Goal: Information Seeking & Learning: Compare options

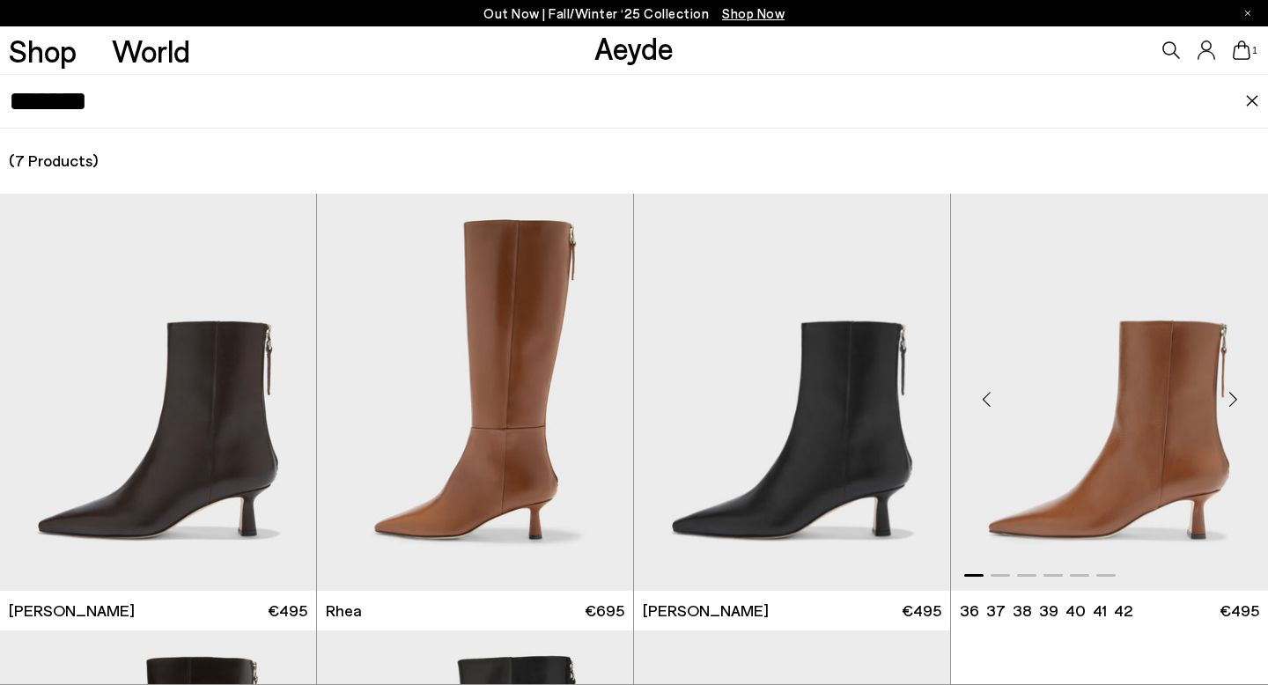
scroll to position [427, 0]
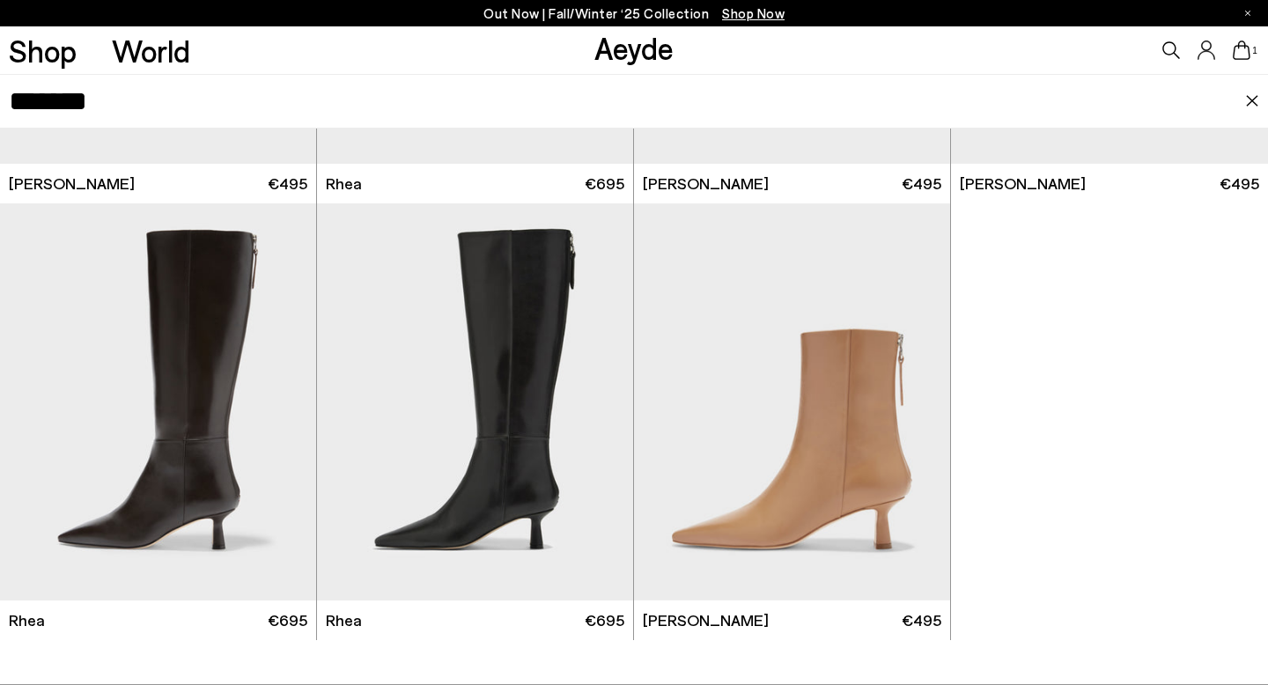
type input "******"
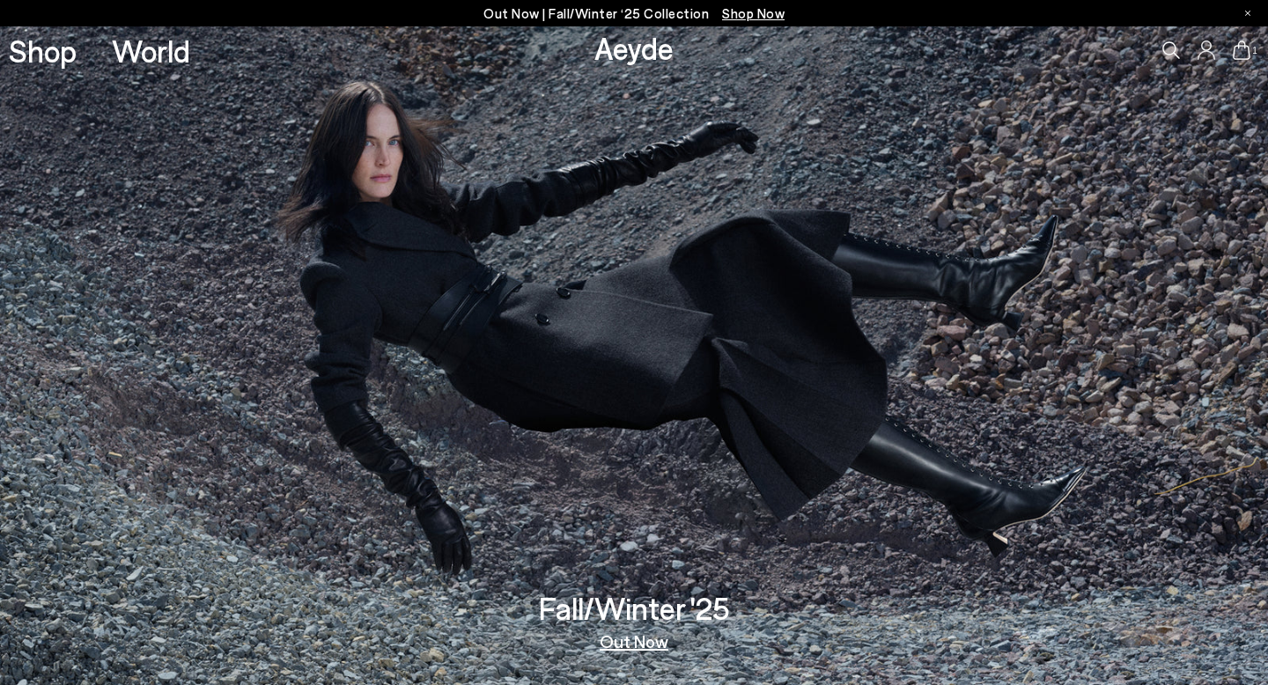
click at [1175, 41] on div "1" at bounding box center [1057, 50] width 423 height 48
click at [1172, 48] on icon at bounding box center [1172, 50] width 18 height 18
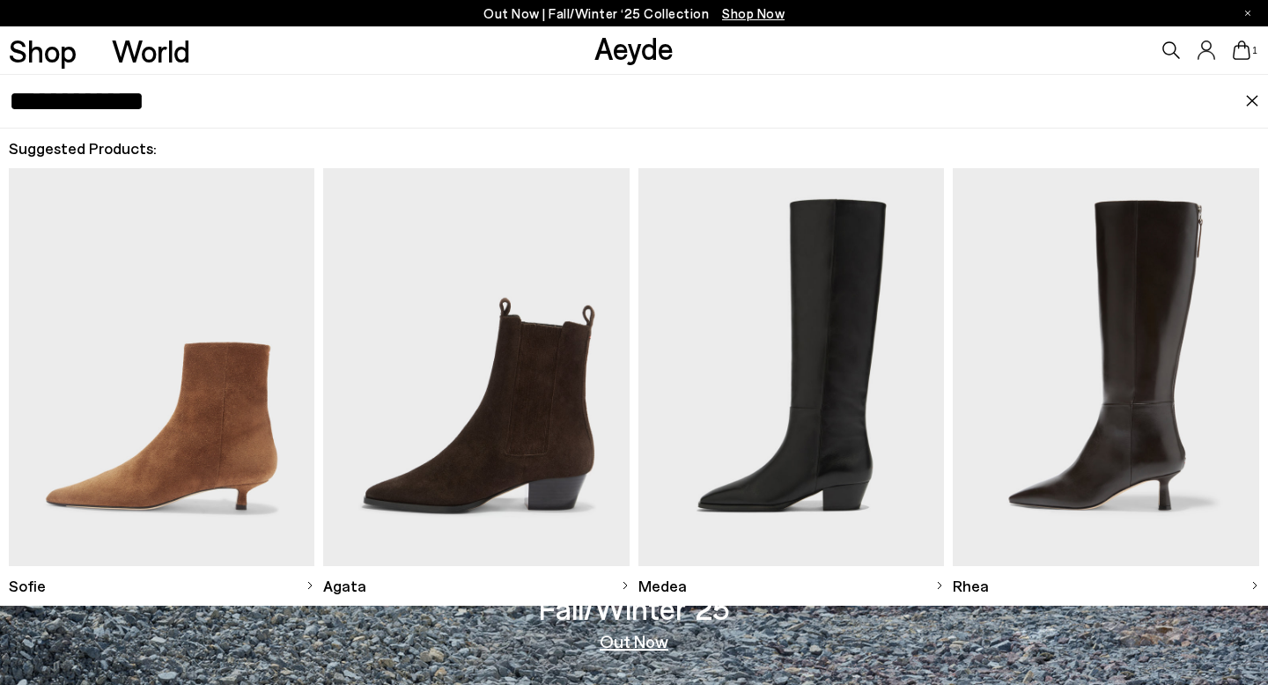
type input "**********"
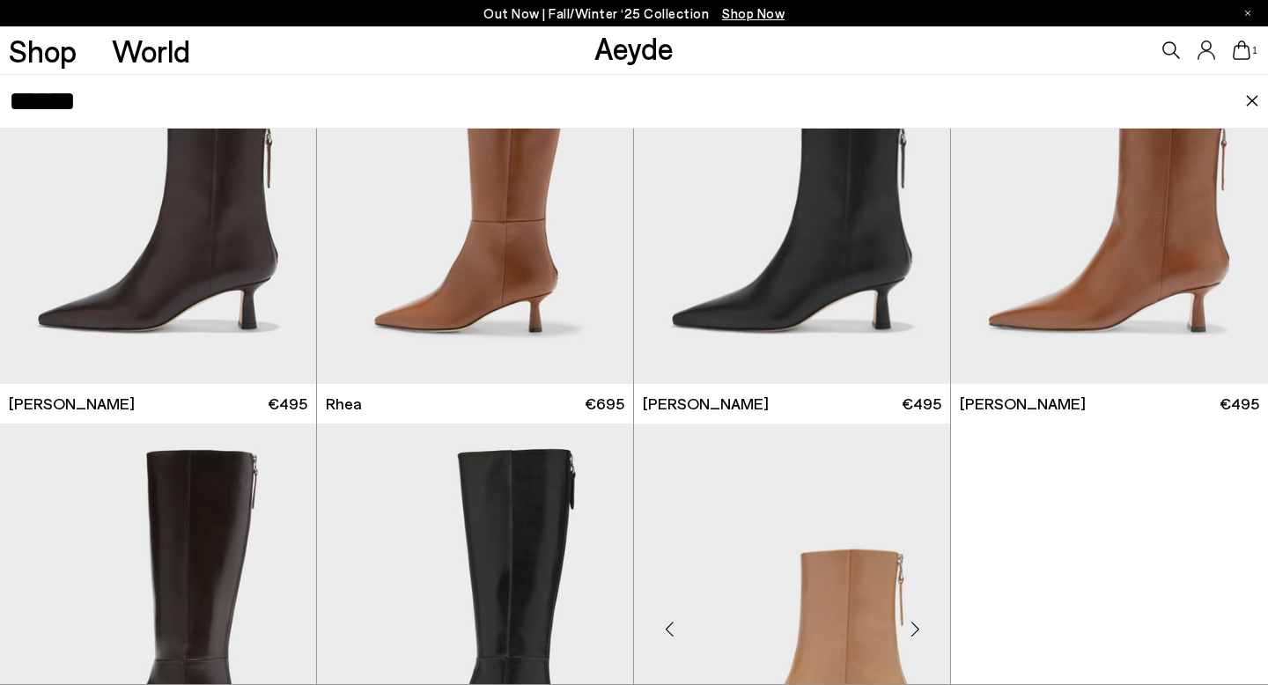
scroll to position [380, 0]
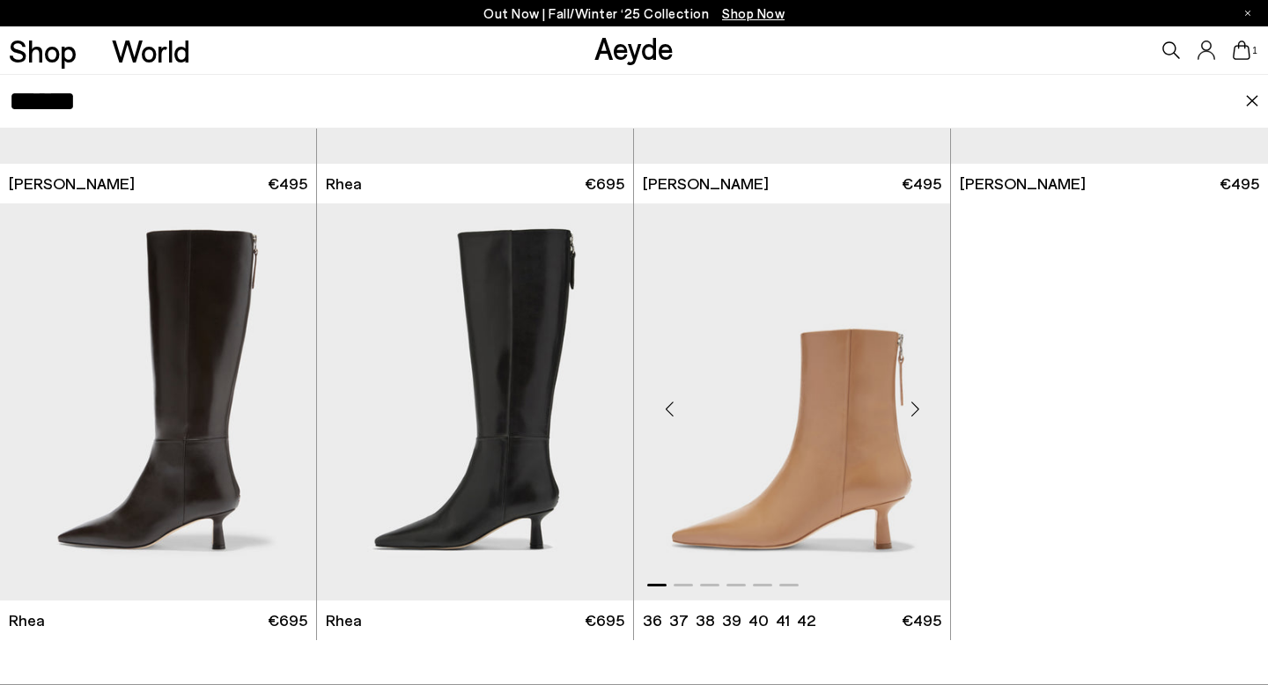
type input "******"
click at [776, 378] on img "1 / 6" at bounding box center [792, 401] width 316 height 397
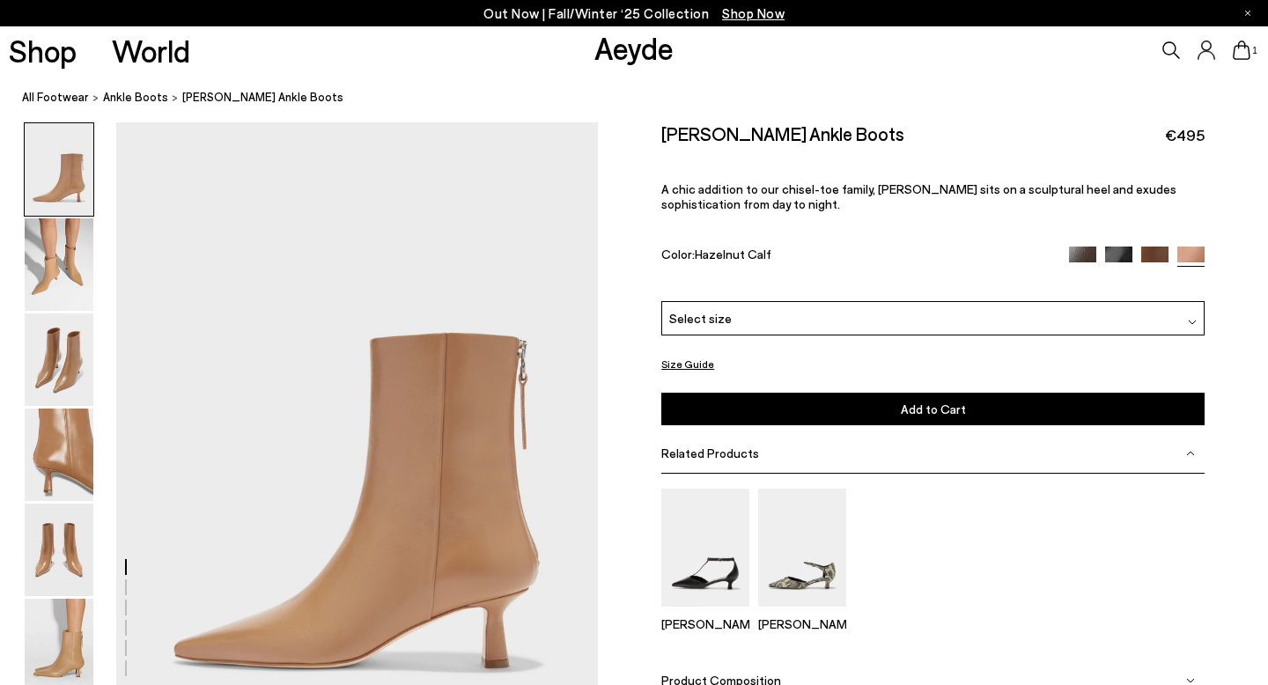
click at [1012, 326] on div "Select size" at bounding box center [933, 318] width 543 height 34
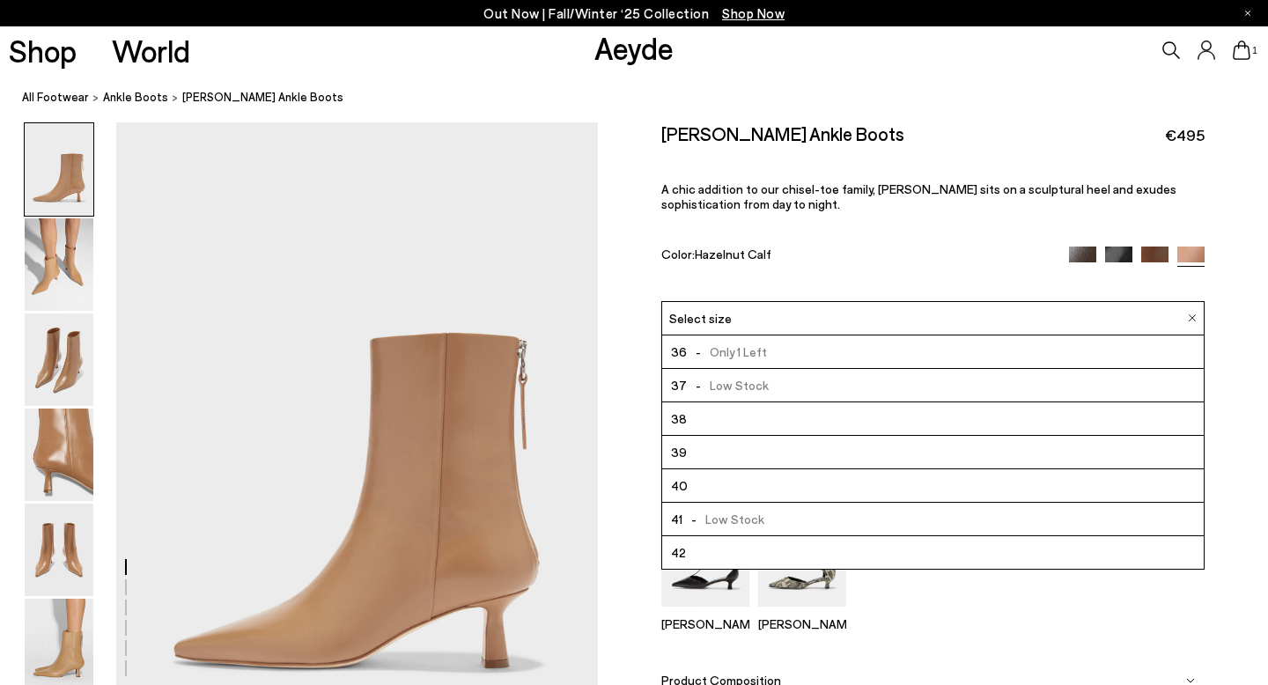
click at [1012, 326] on div "Select size" at bounding box center [933, 318] width 543 height 34
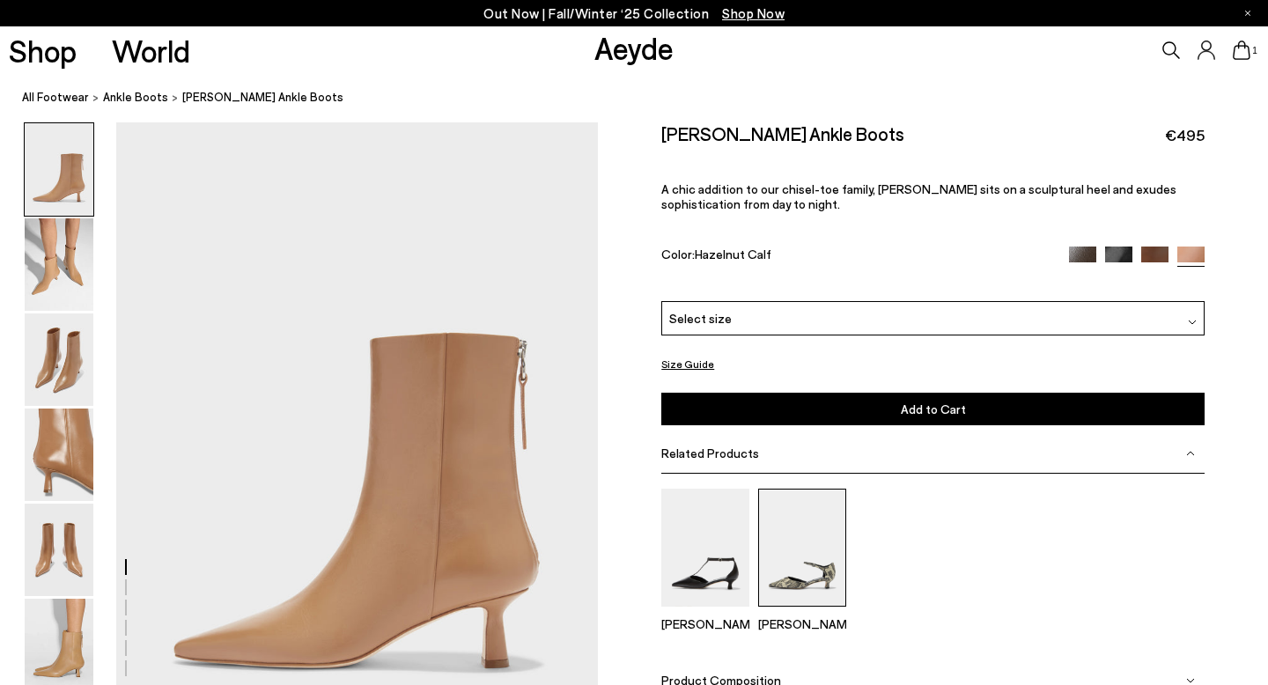
click at [816, 577] on img at bounding box center [802, 547] width 88 height 117
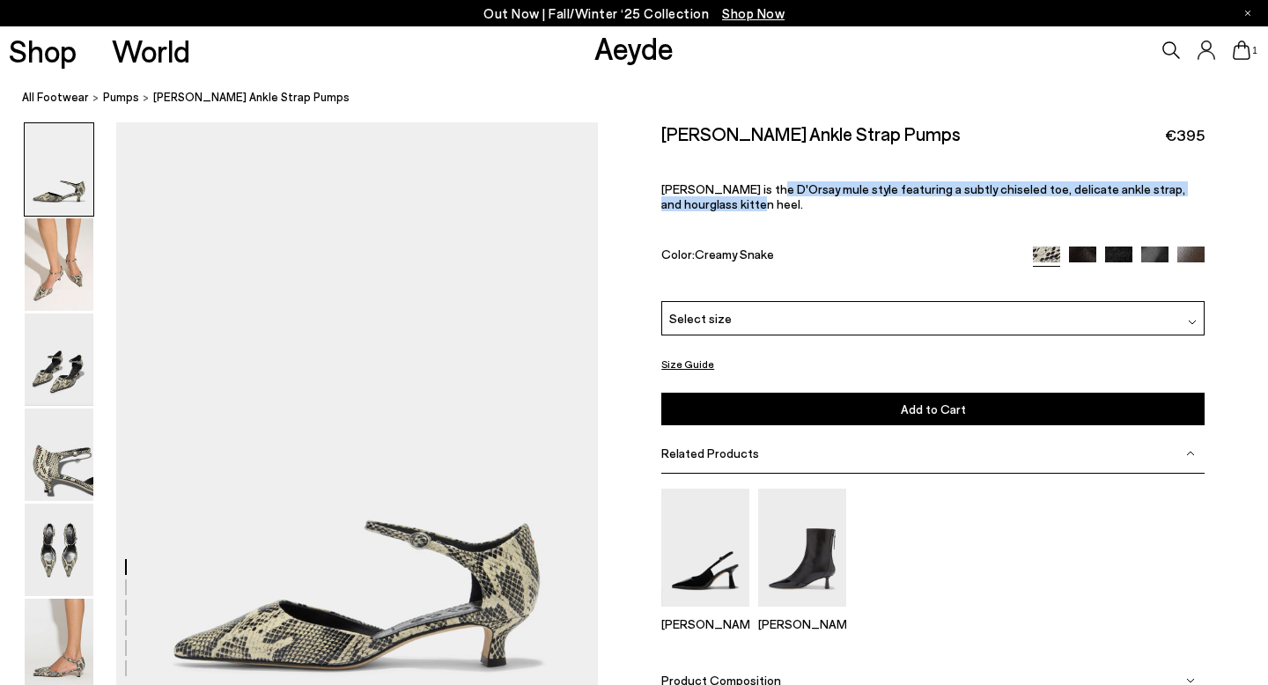
drag, startPoint x: 750, startPoint y: 181, endPoint x: 996, endPoint y: 217, distance: 249.1
click at [996, 217] on div "Tillie Ankle Strap Pumps €395 Tillie is the D'Orsay mule style featuring a subt…" at bounding box center [933, 211] width 543 height 179
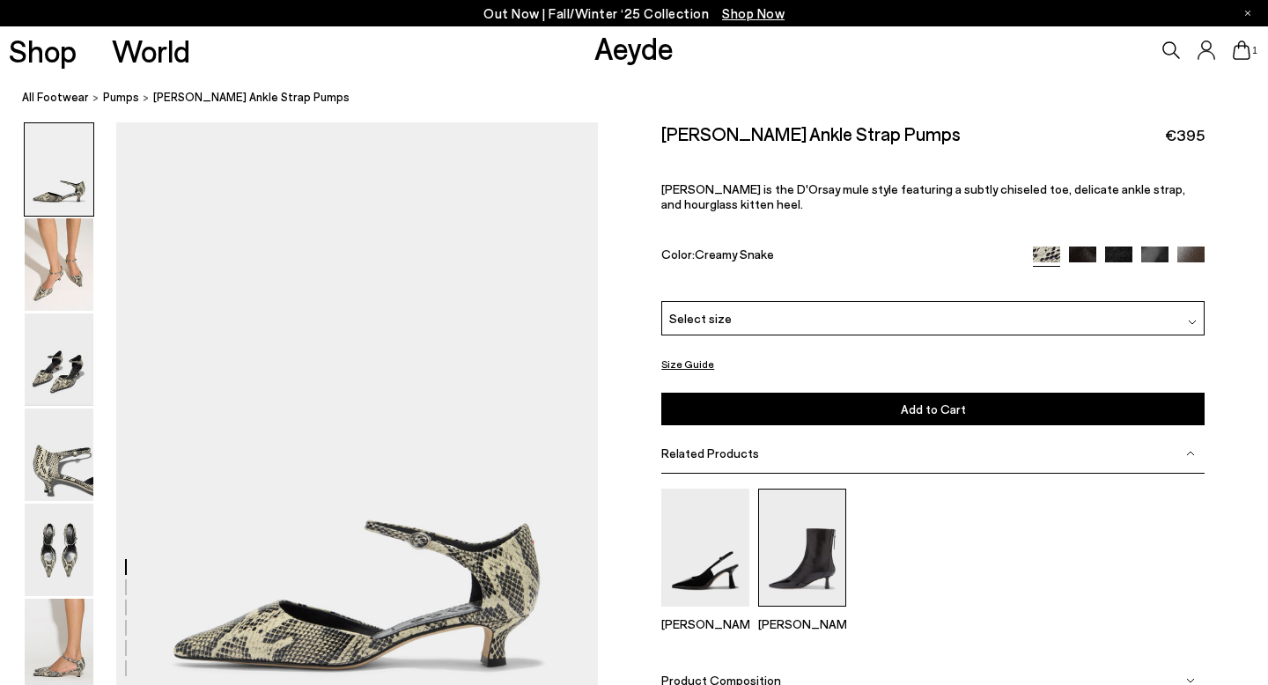
click at [788, 556] on img at bounding box center [802, 547] width 88 height 117
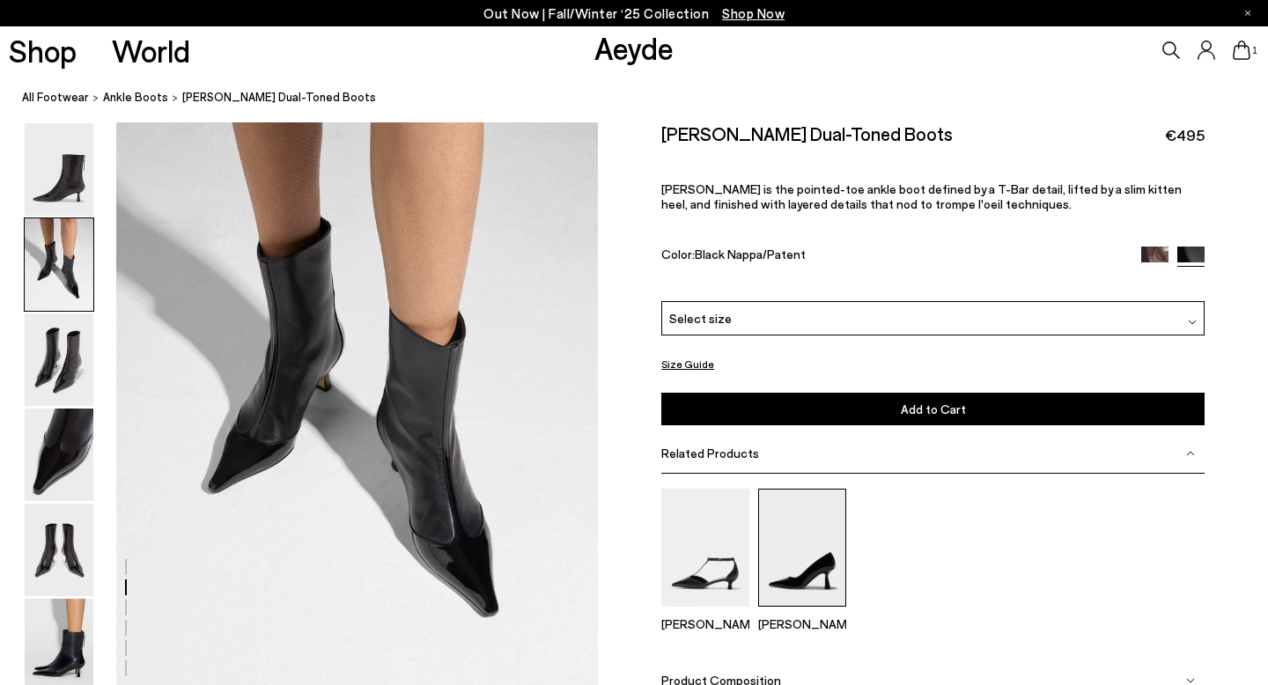
scroll to position [869, 0]
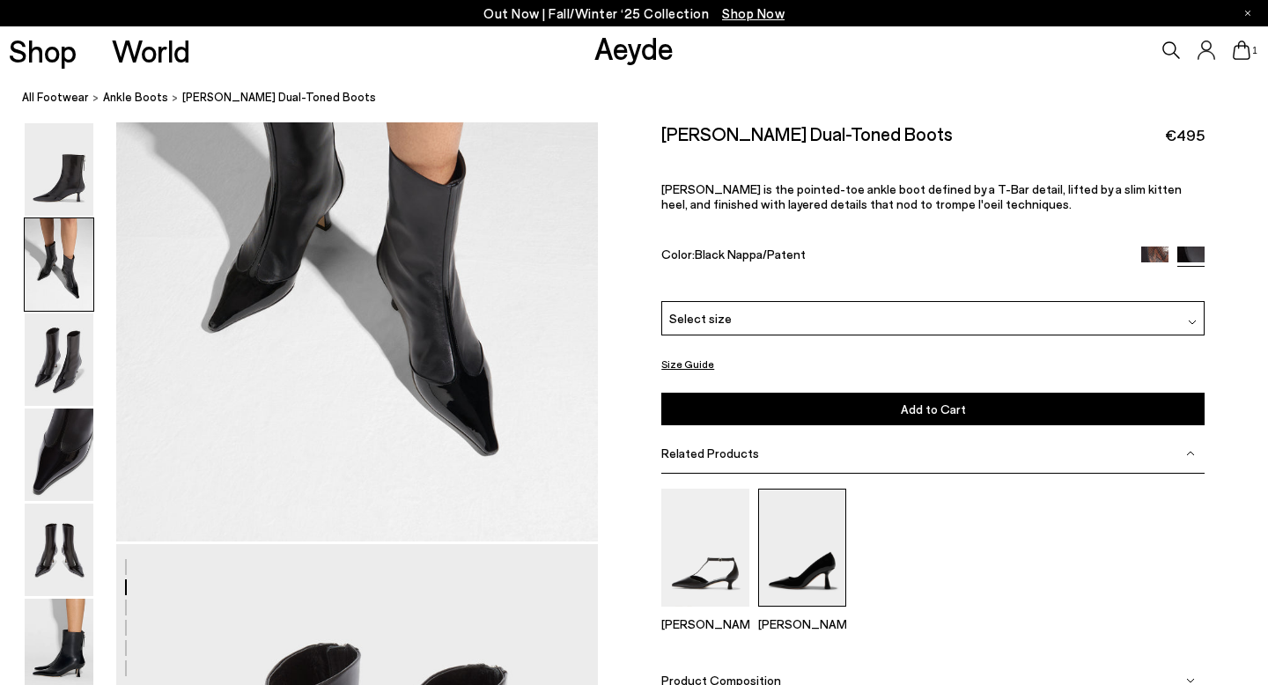
click at [770, 542] on img at bounding box center [802, 547] width 88 height 117
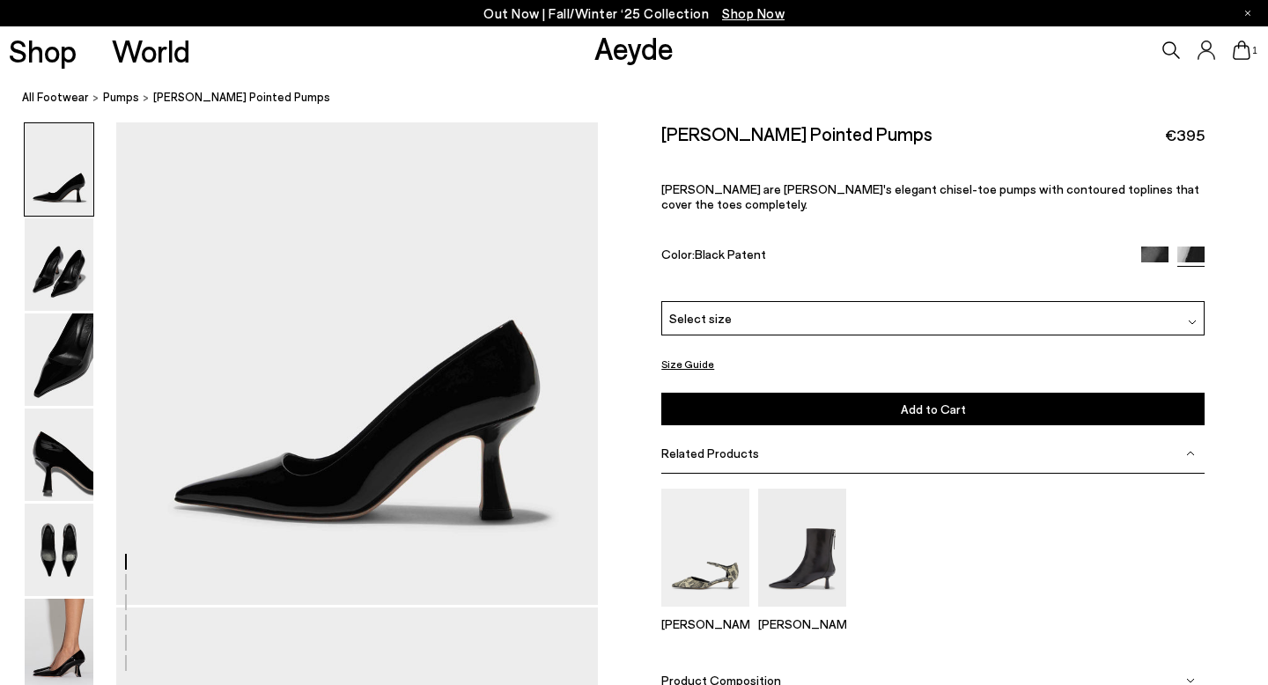
scroll to position [73, 0]
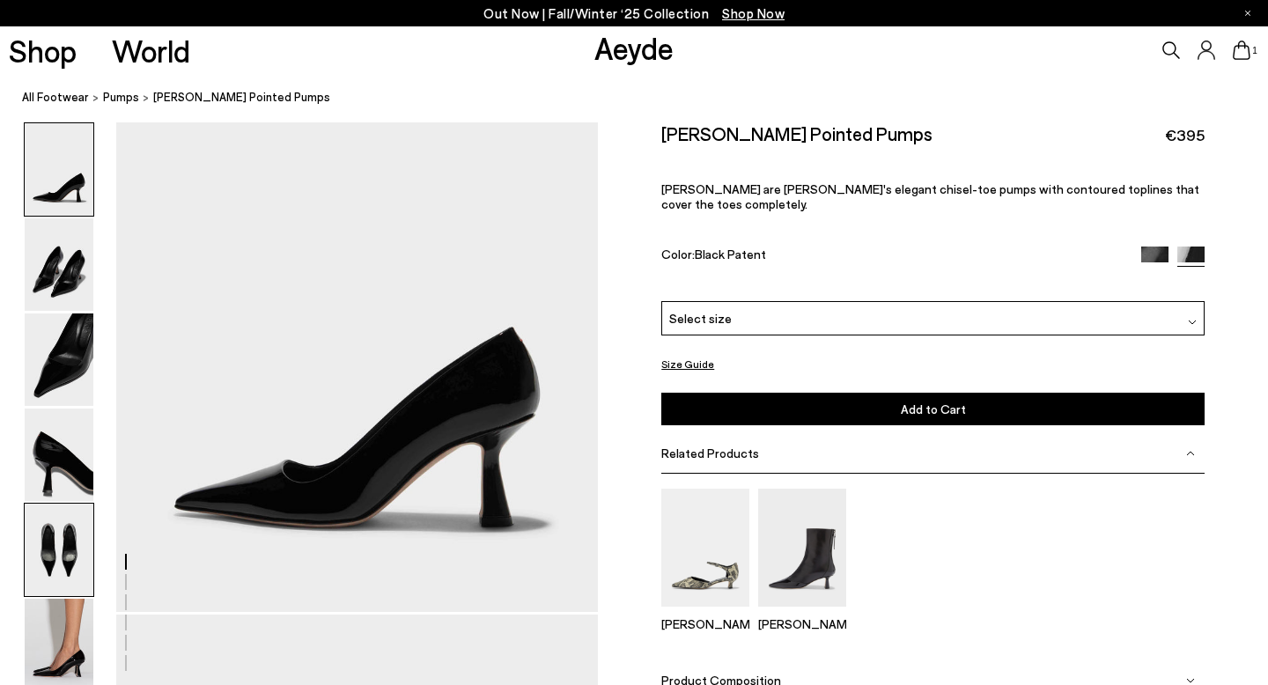
click at [64, 565] on img at bounding box center [59, 550] width 69 height 92
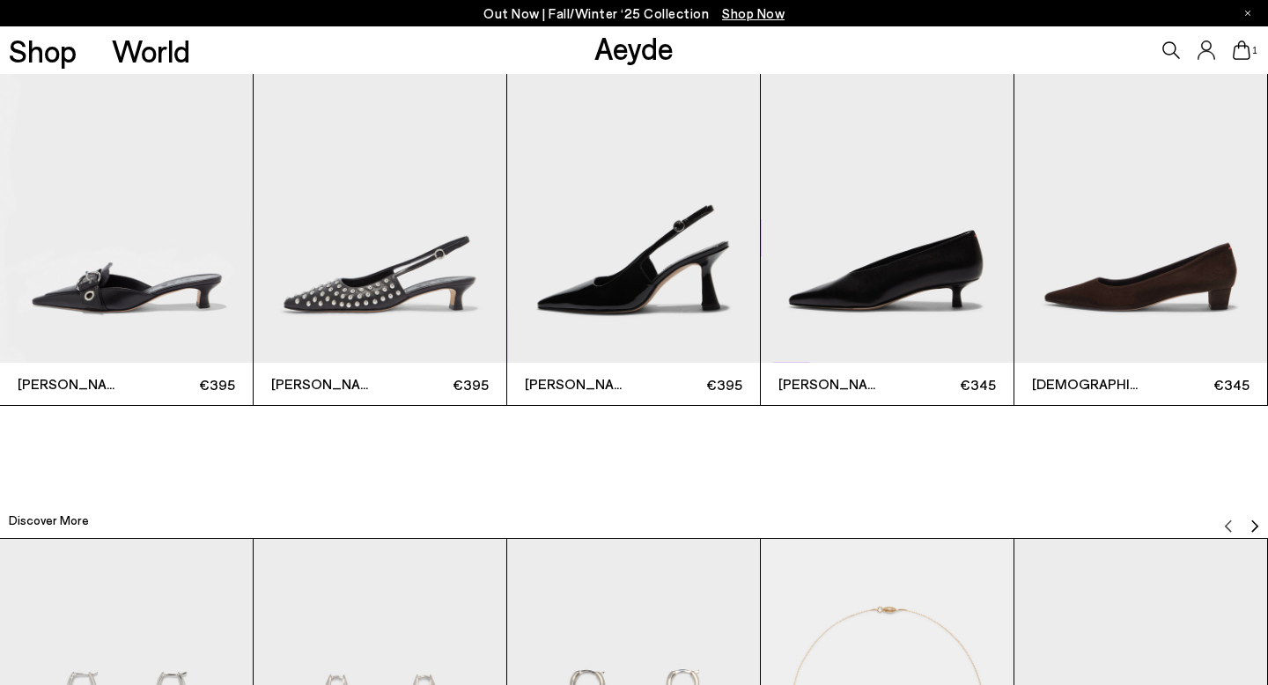
scroll to position [4070, 0]
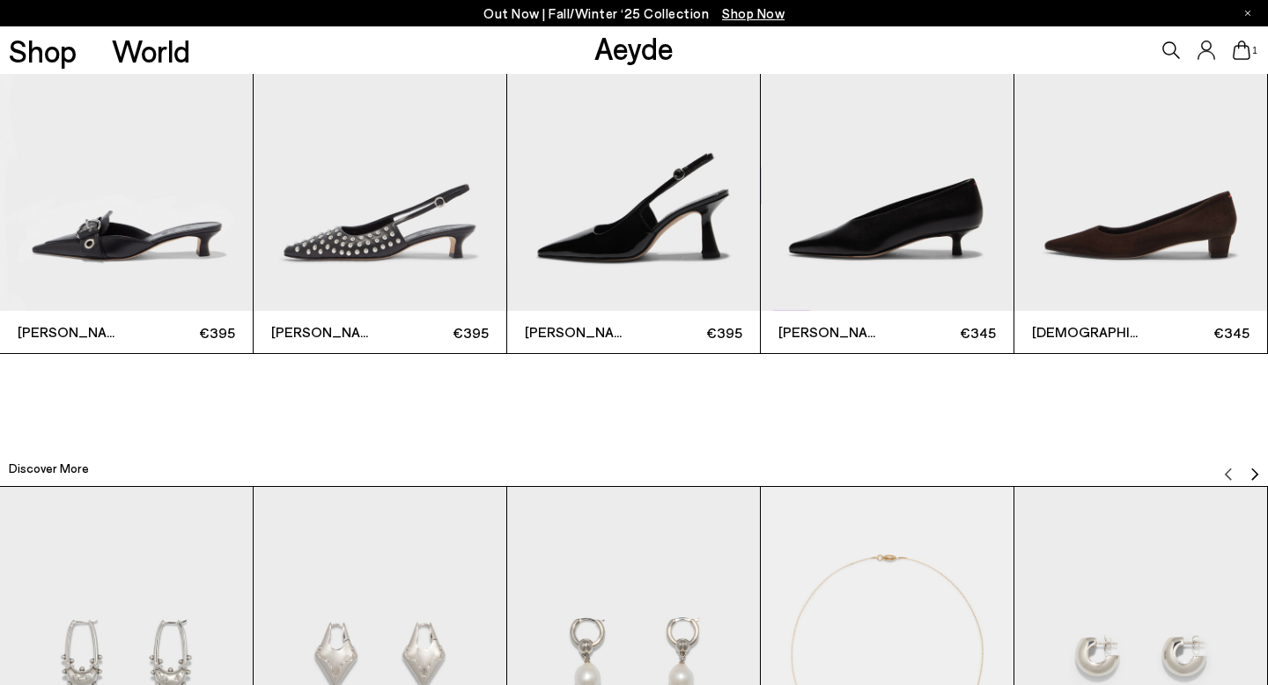
click at [391, 262] on img "2 / 12" at bounding box center [380, 142] width 253 height 337
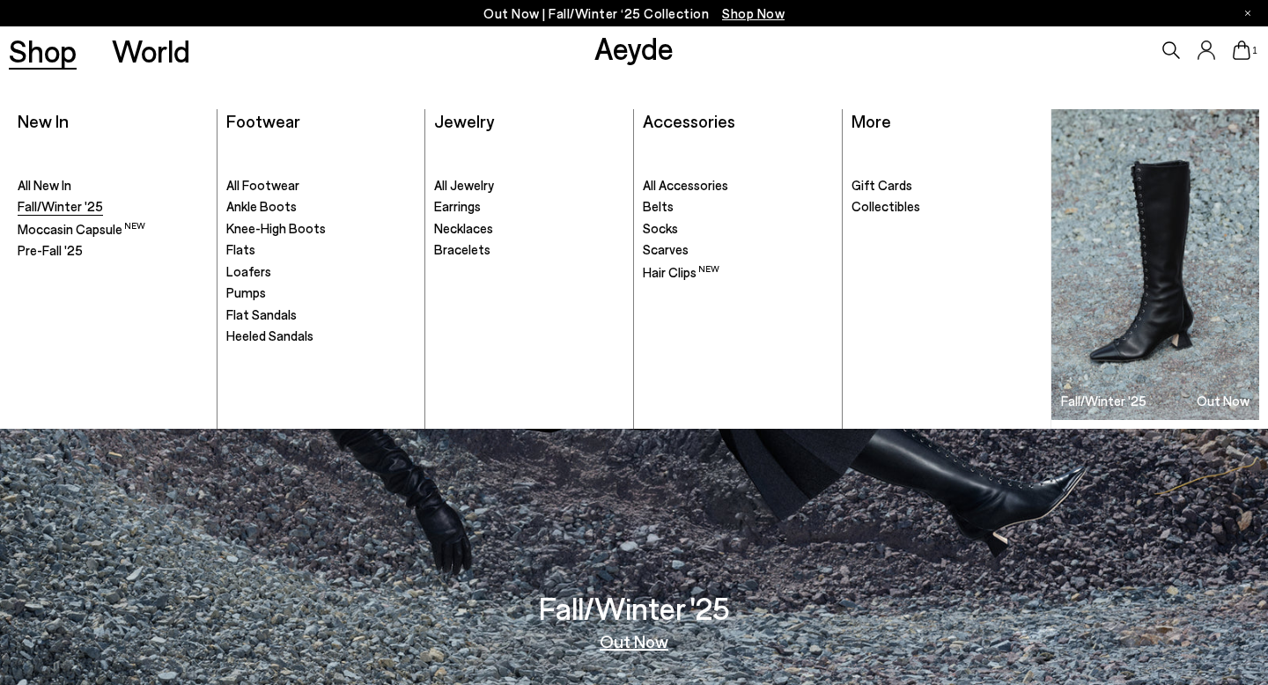
click at [64, 211] on span "Fall/Winter '25" at bounding box center [60, 206] width 85 height 16
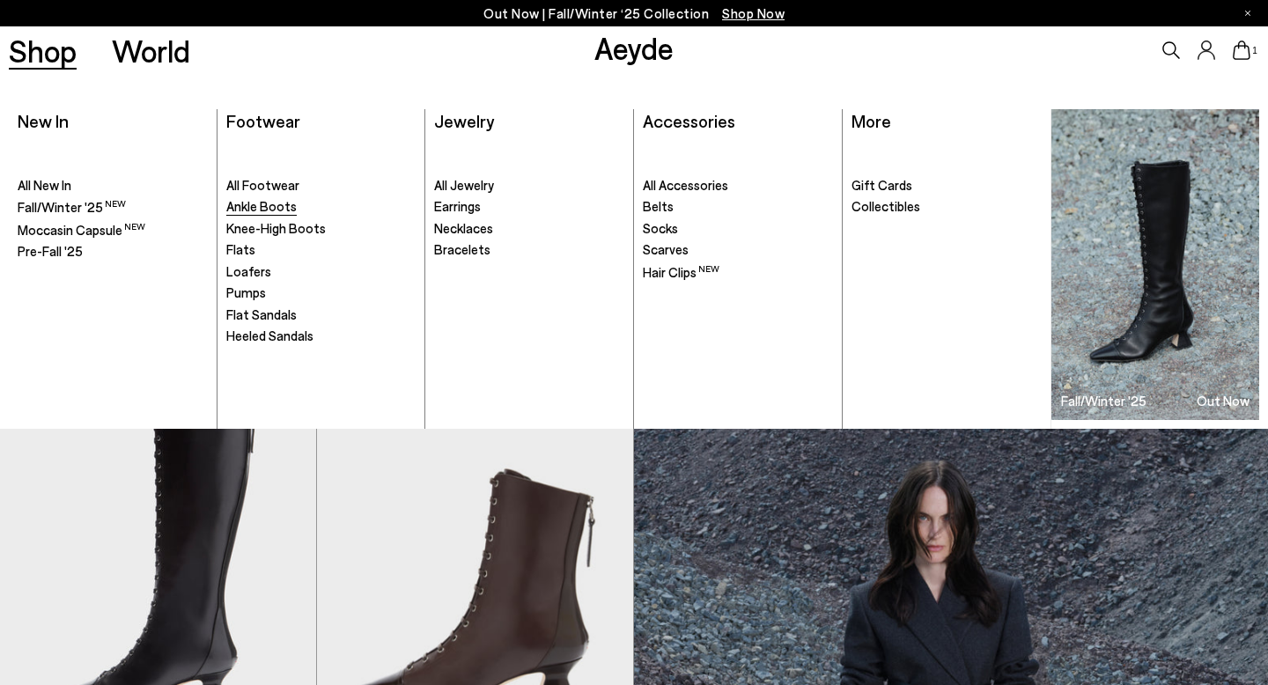
click at [273, 212] on span "Ankle Boots" at bounding box center [261, 206] width 70 height 16
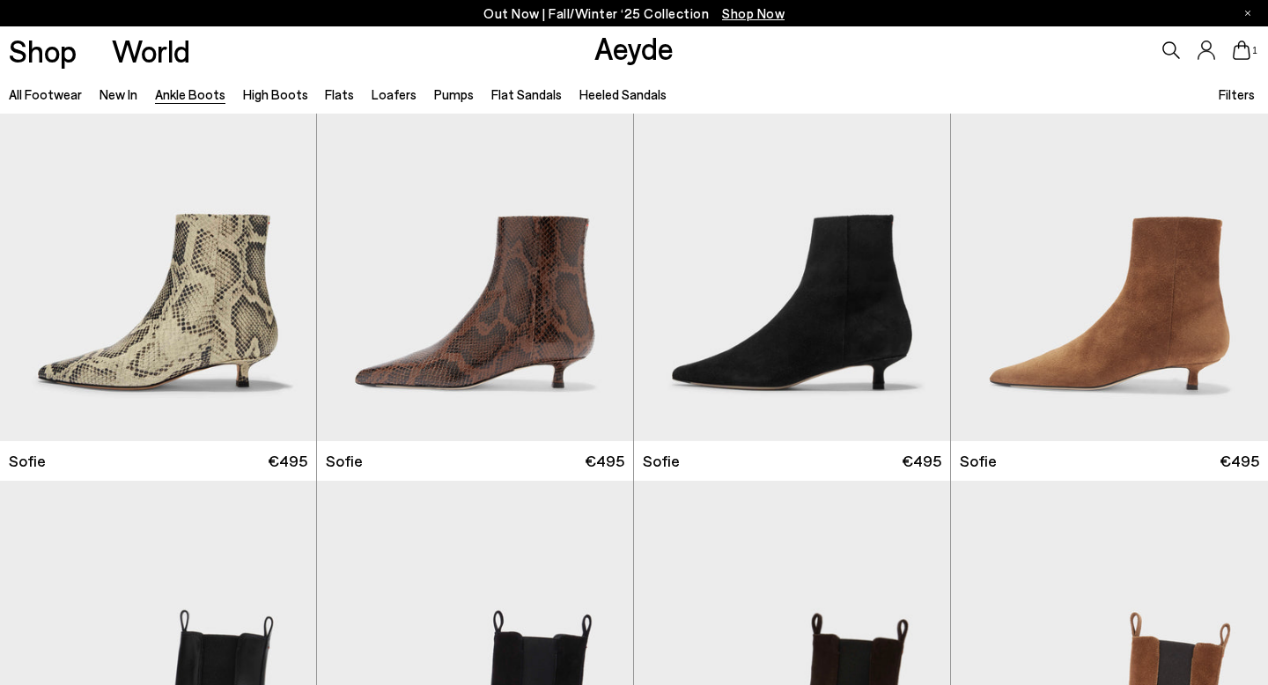
scroll to position [1627, 0]
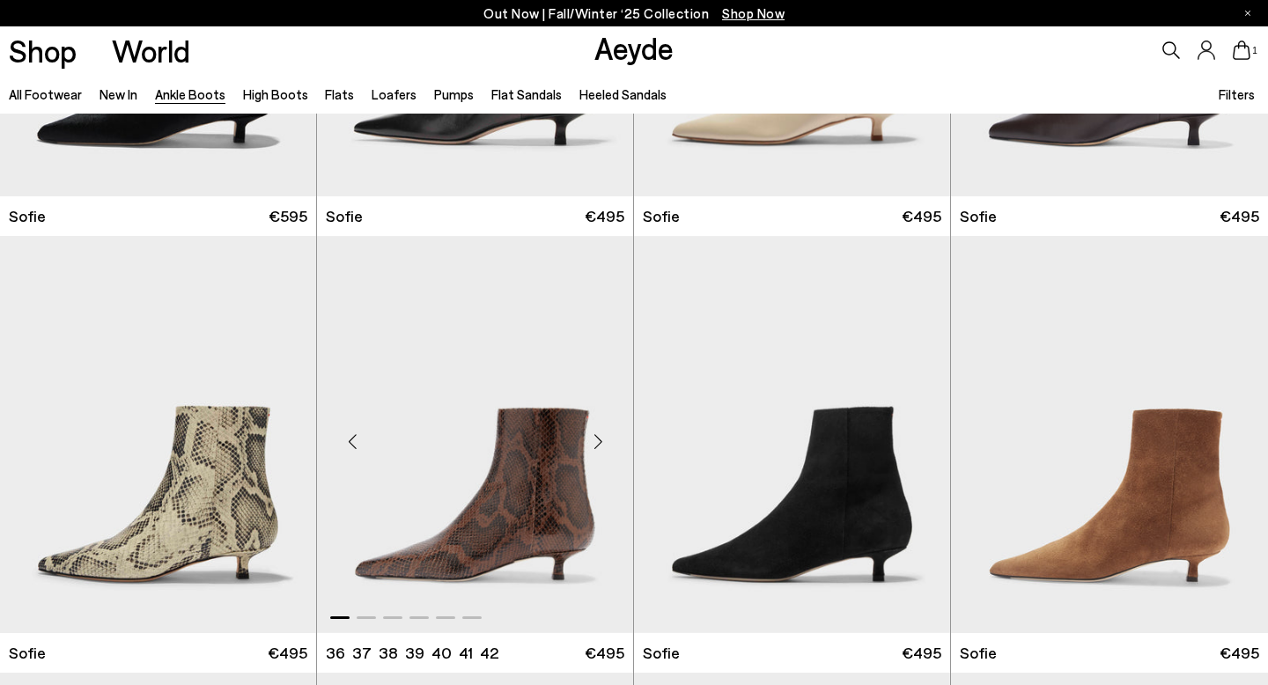
click at [593, 439] on div "Next slide" at bounding box center [598, 442] width 53 height 53
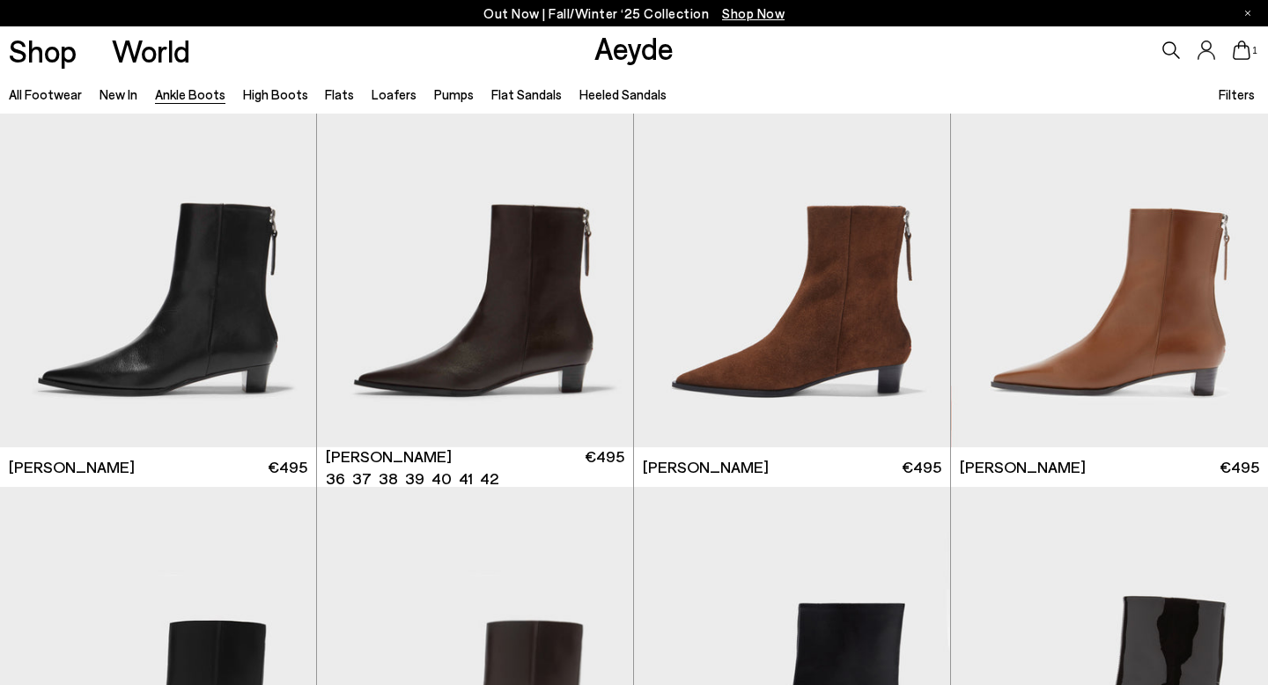
scroll to position [2650, 0]
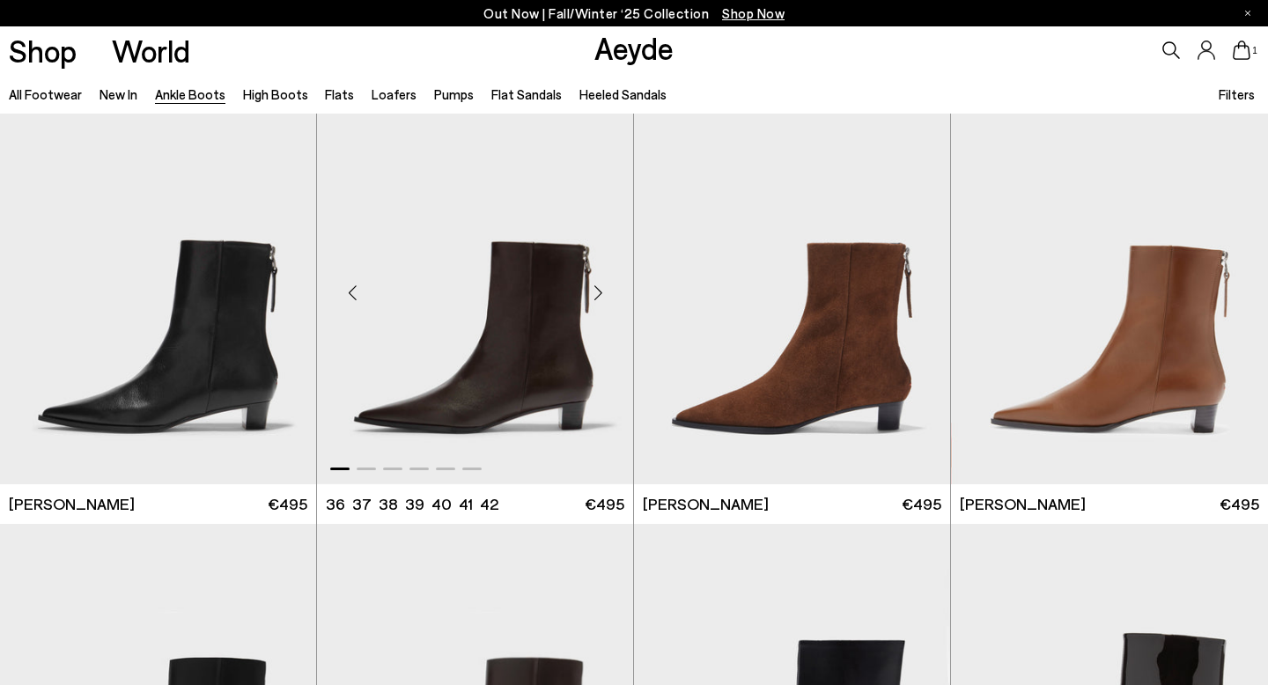
click at [602, 288] on div "Next slide" at bounding box center [598, 292] width 53 height 53
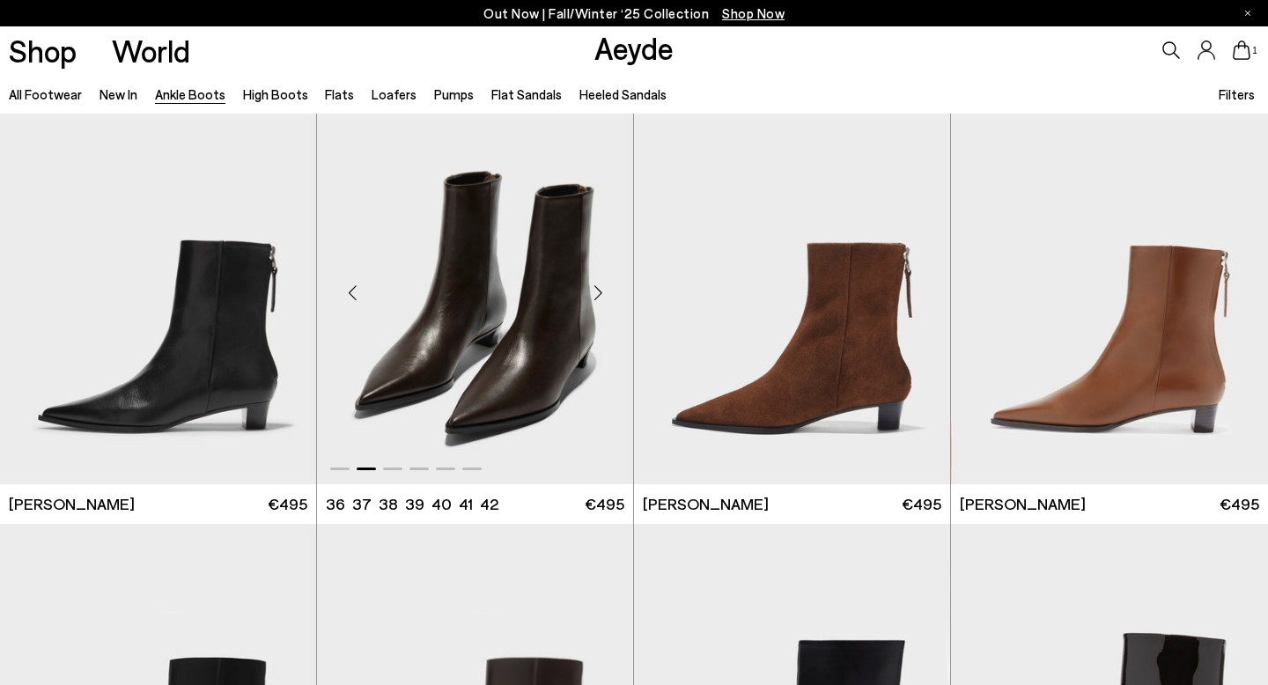
scroll to position [3076, 0]
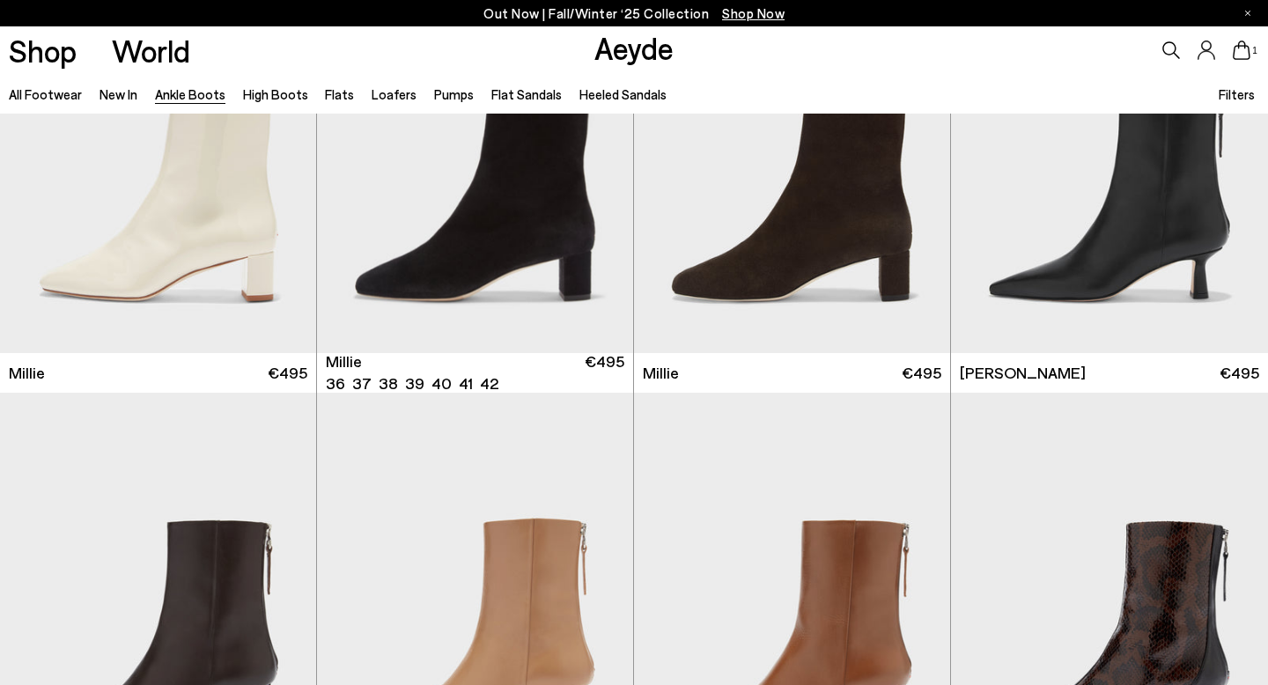
scroll to position [3955, 0]
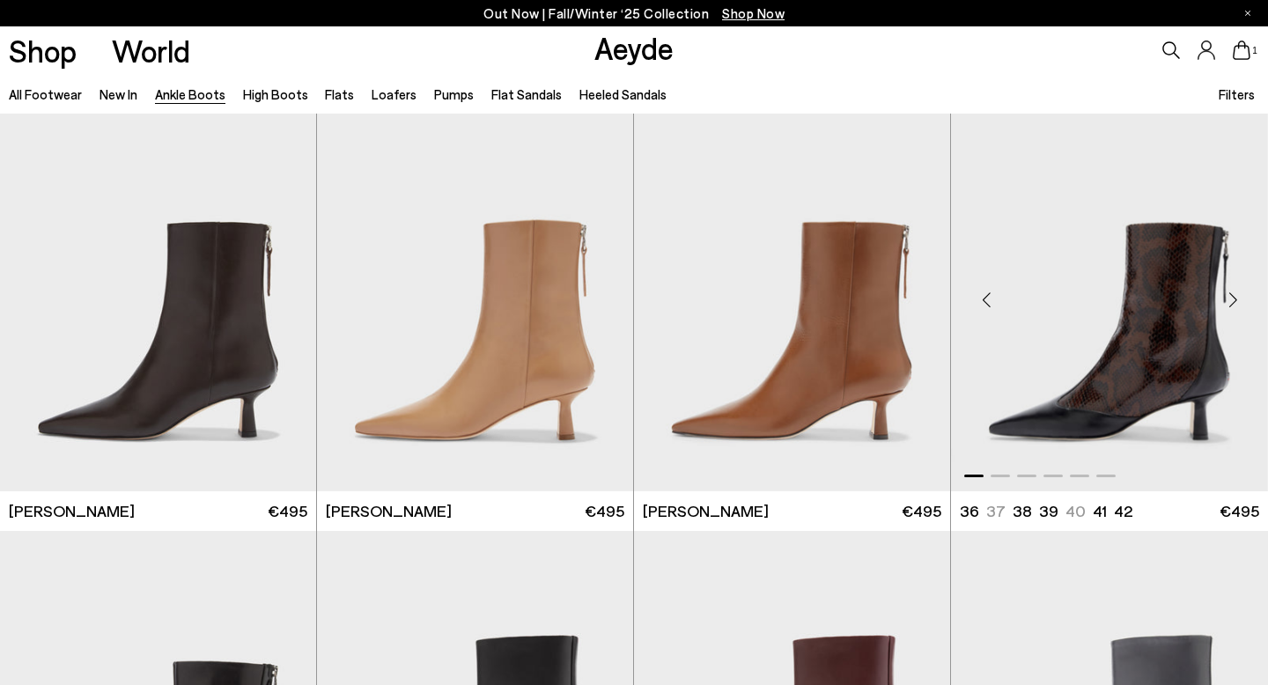
click at [1232, 302] on div "Next slide" at bounding box center [1233, 300] width 53 height 53
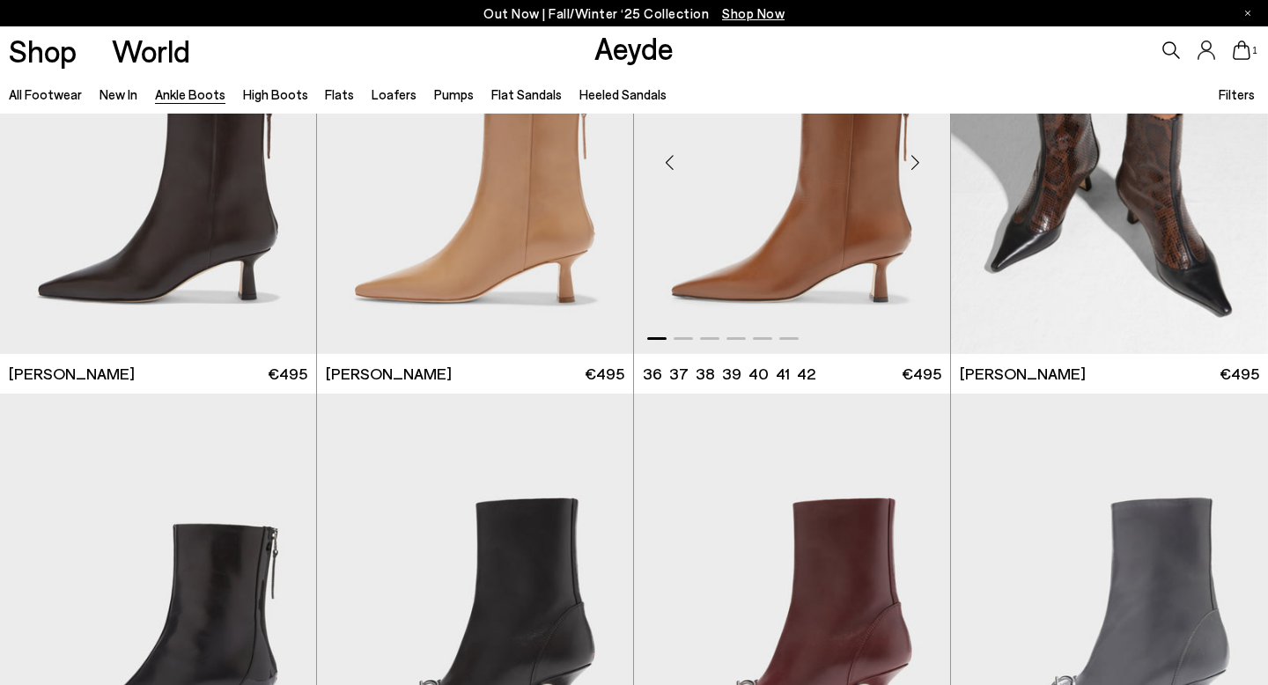
scroll to position [4409, 0]
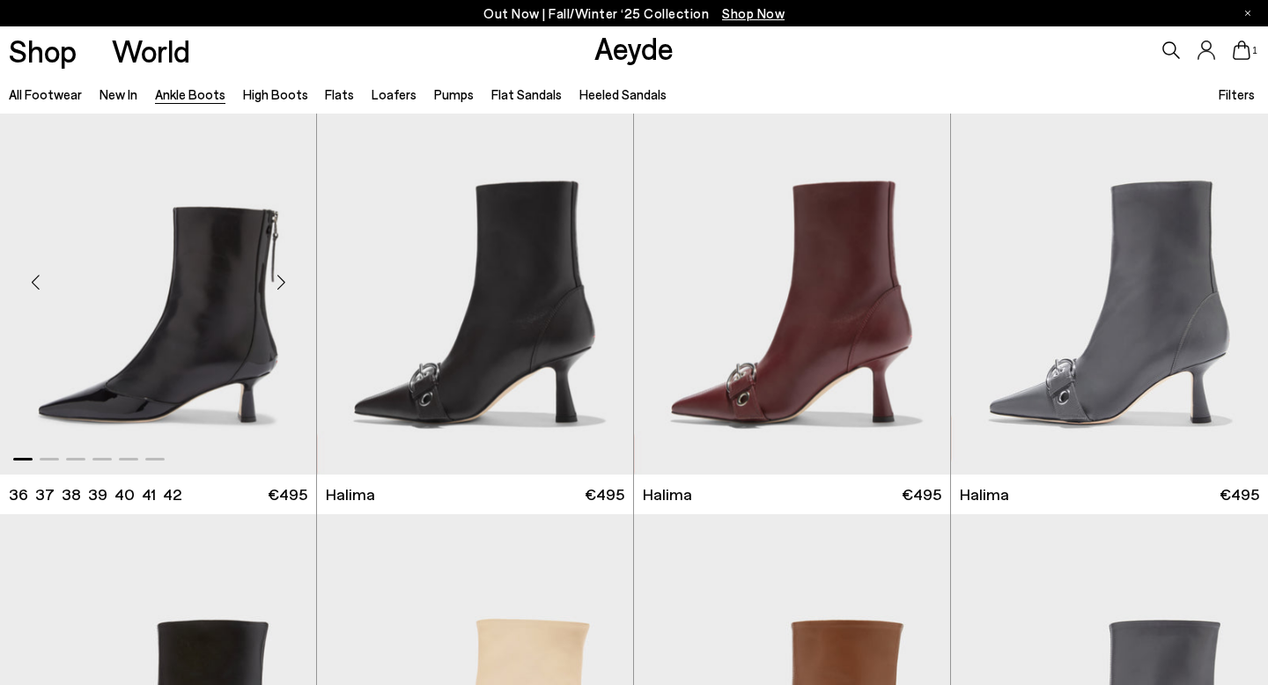
click at [283, 286] on div "Next slide" at bounding box center [281, 282] width 53 height 53
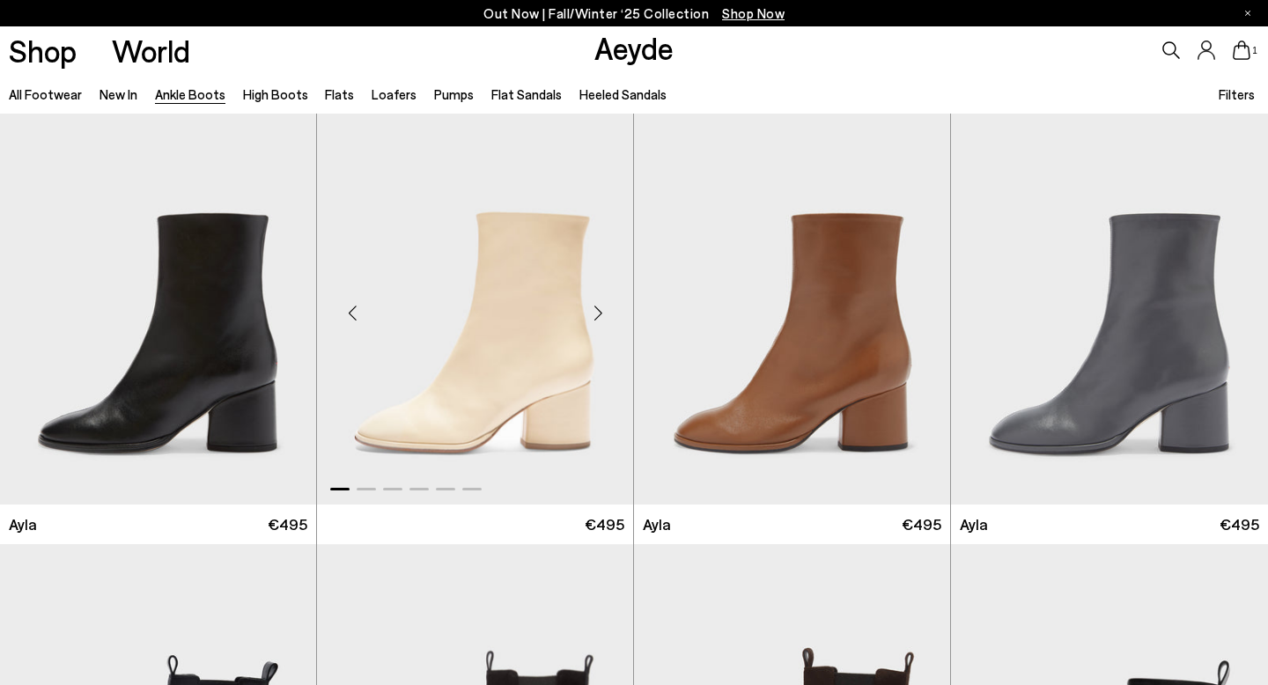
scroll to position [5391, 0]
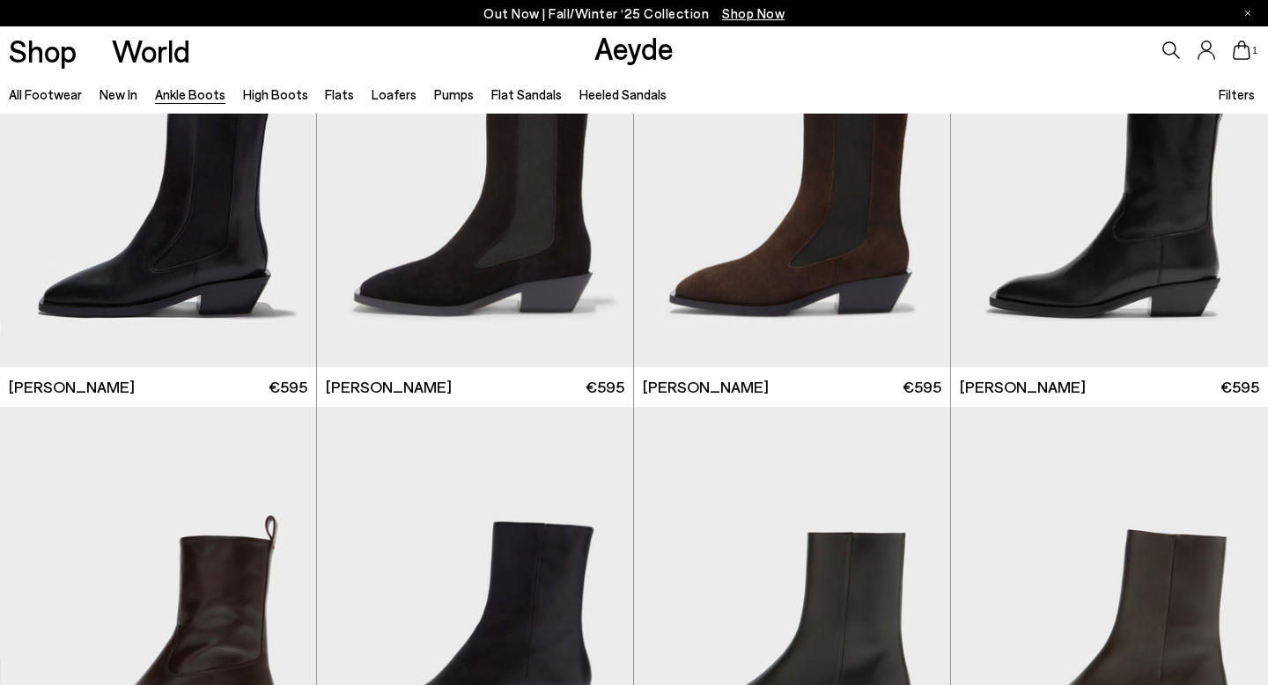
click at [1175, 46] on icon at bounding box center [1172, 50] width 18 height 18
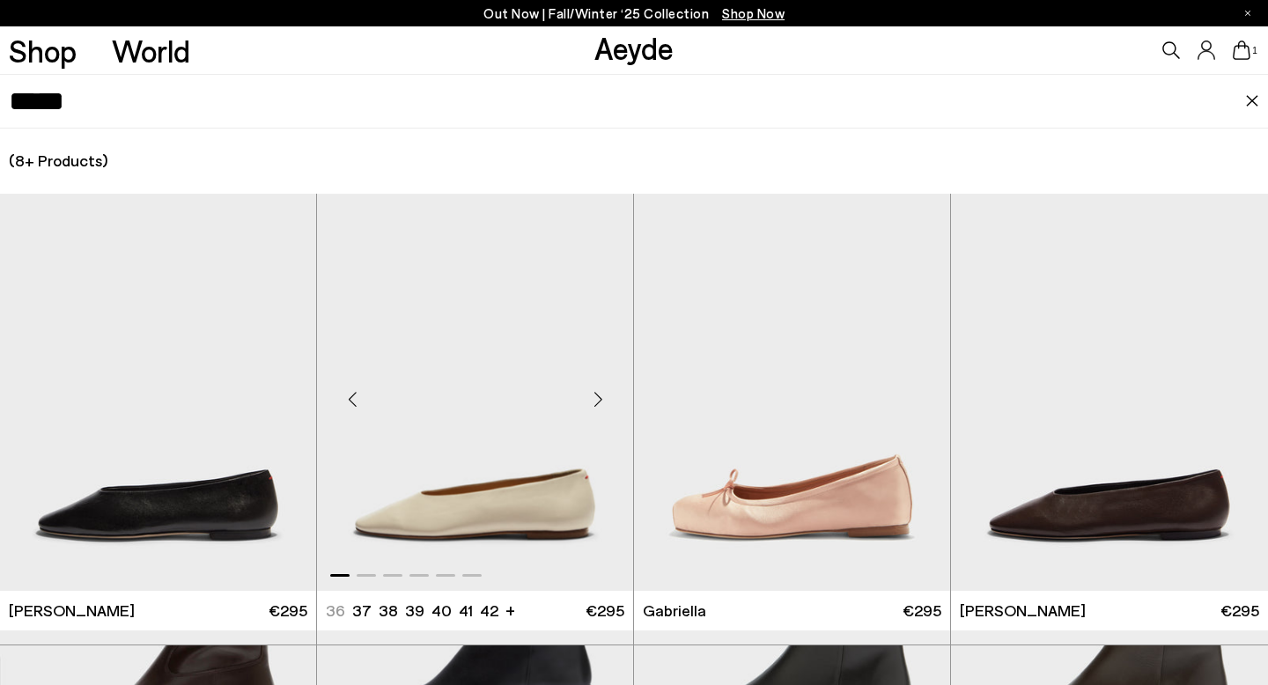
scroll to position [532, 0]
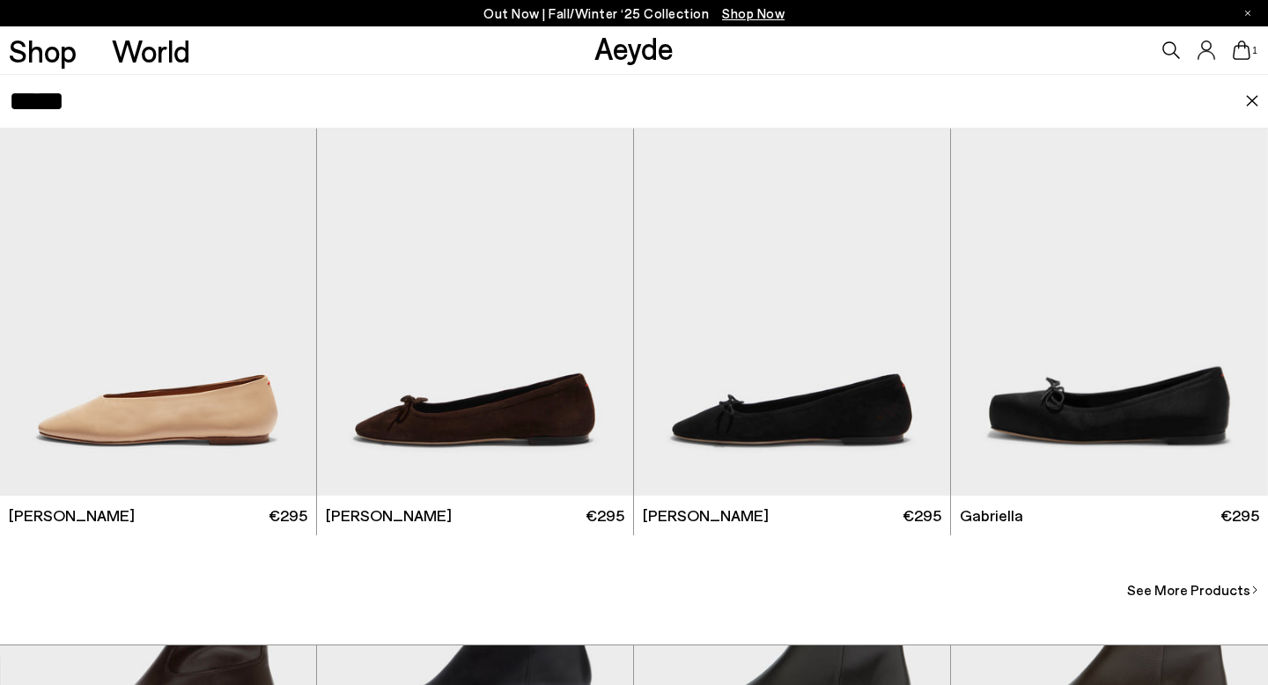
type input "*****"
click at [1180, 586] on span "See More Products" at bounding box center [1188, 590] width 123 height 21
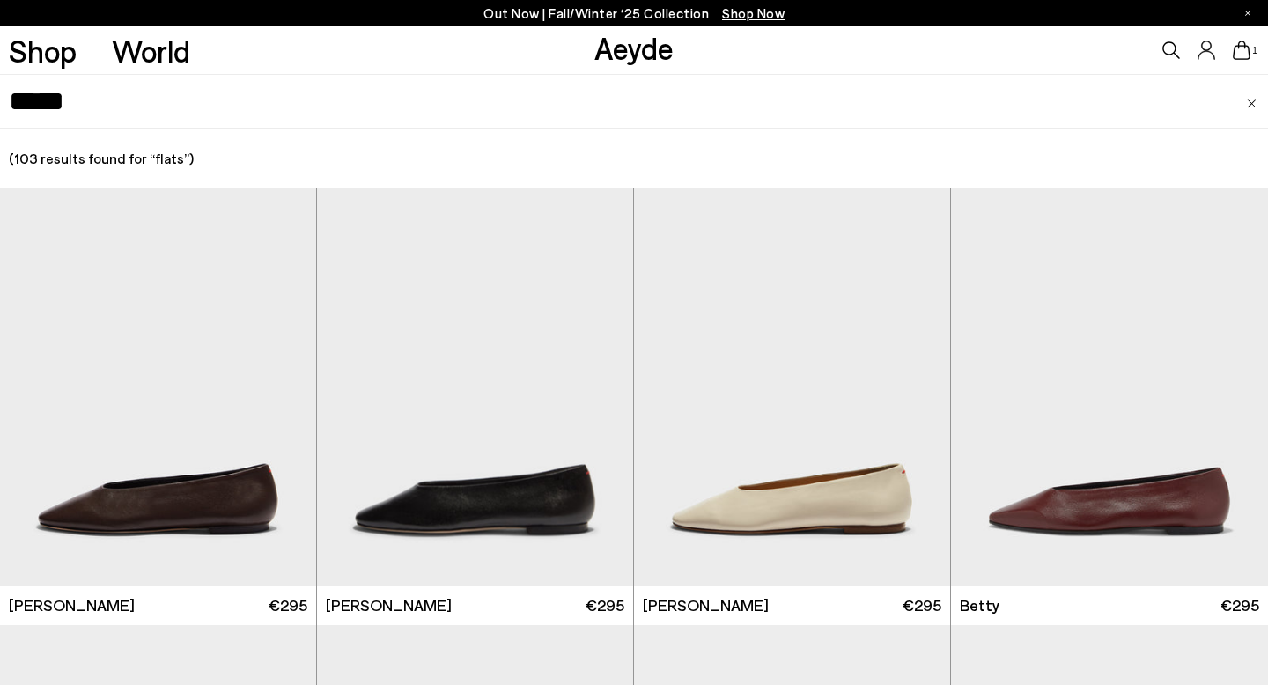
click at [451, 99] on input "*****" at bounding box center [634, 101] width 1251 height 53
type input "******"
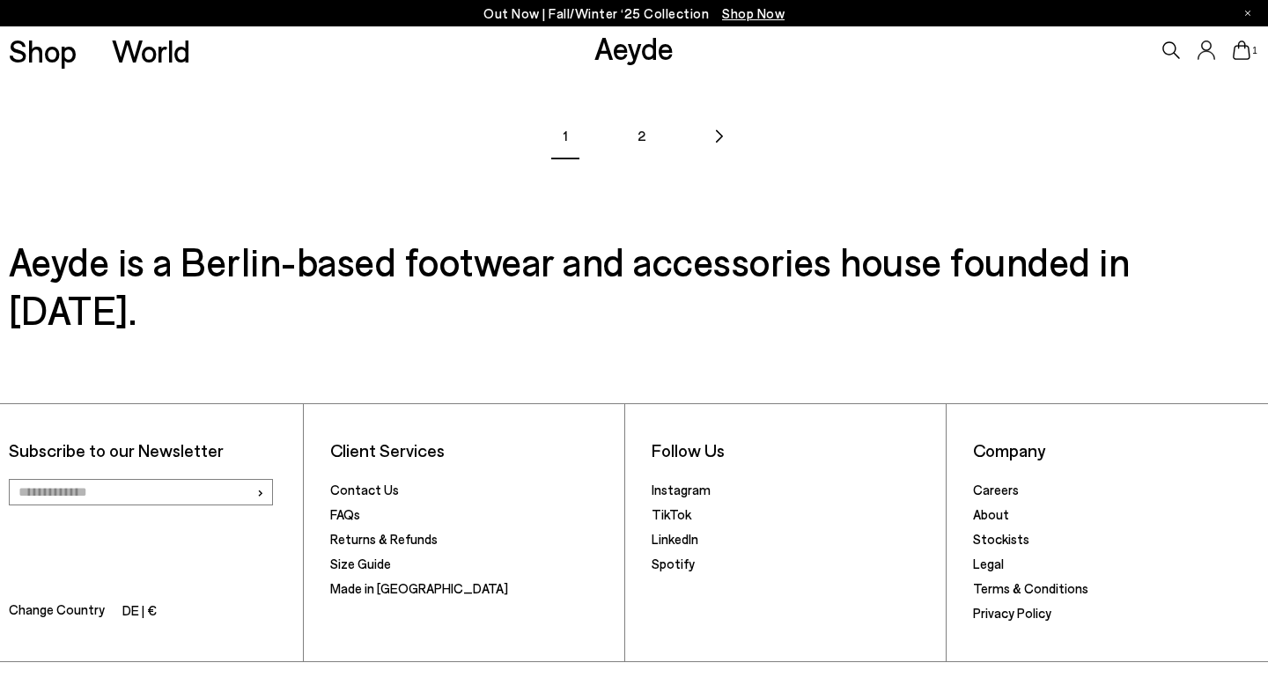
scroll to position [2796, 0]
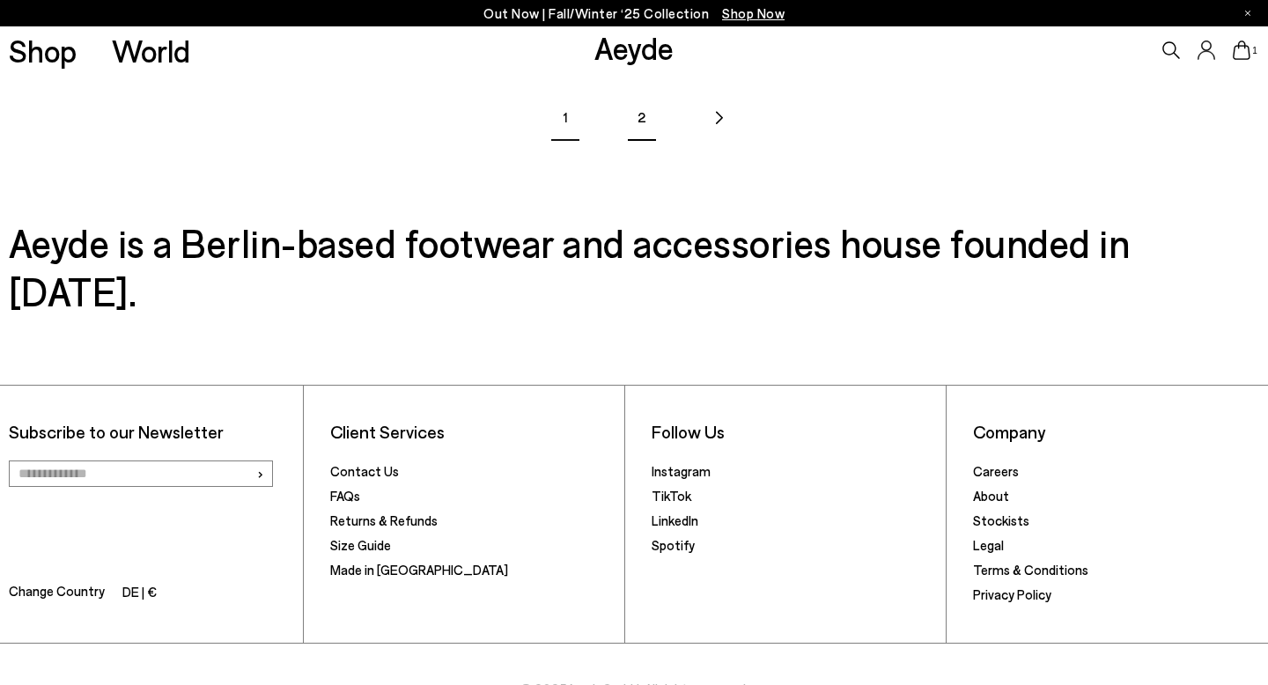
click at [654, 112] on link "2" at bounding box center [642, 117] width 62 height 62
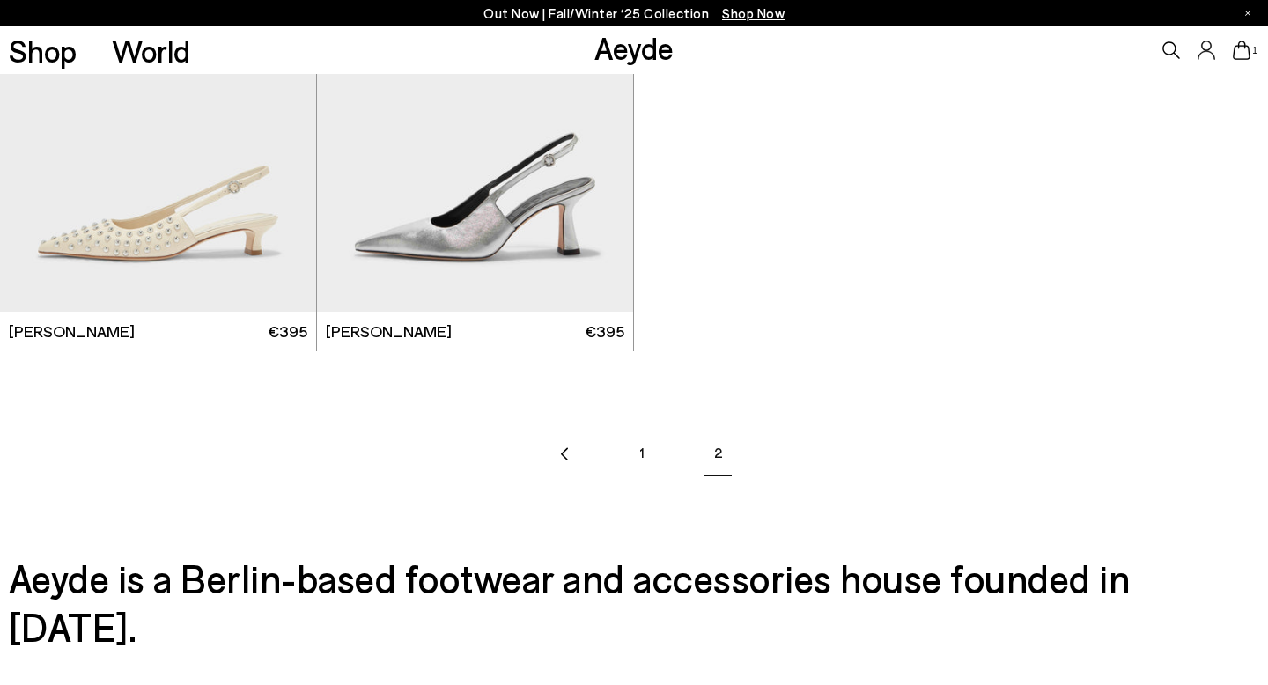
scroll to position [957, 0]
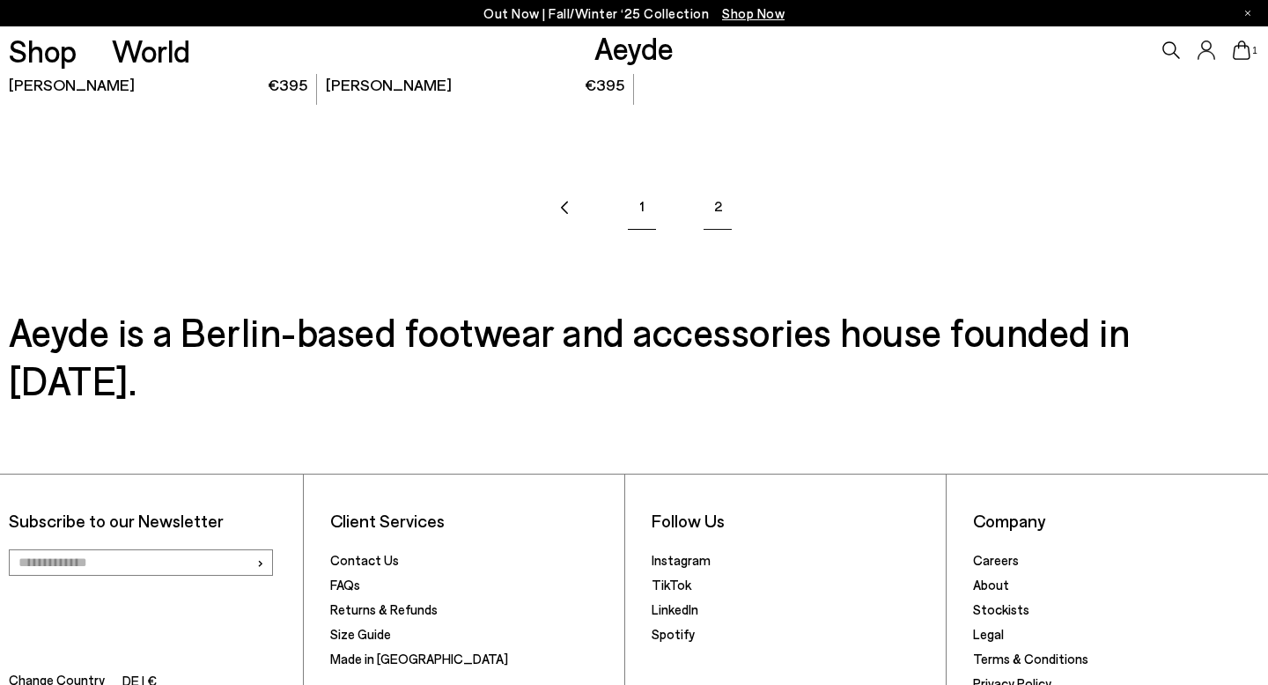
click at [649, 225] on link "1" at bounding box center [642, 206] width 62 height 62
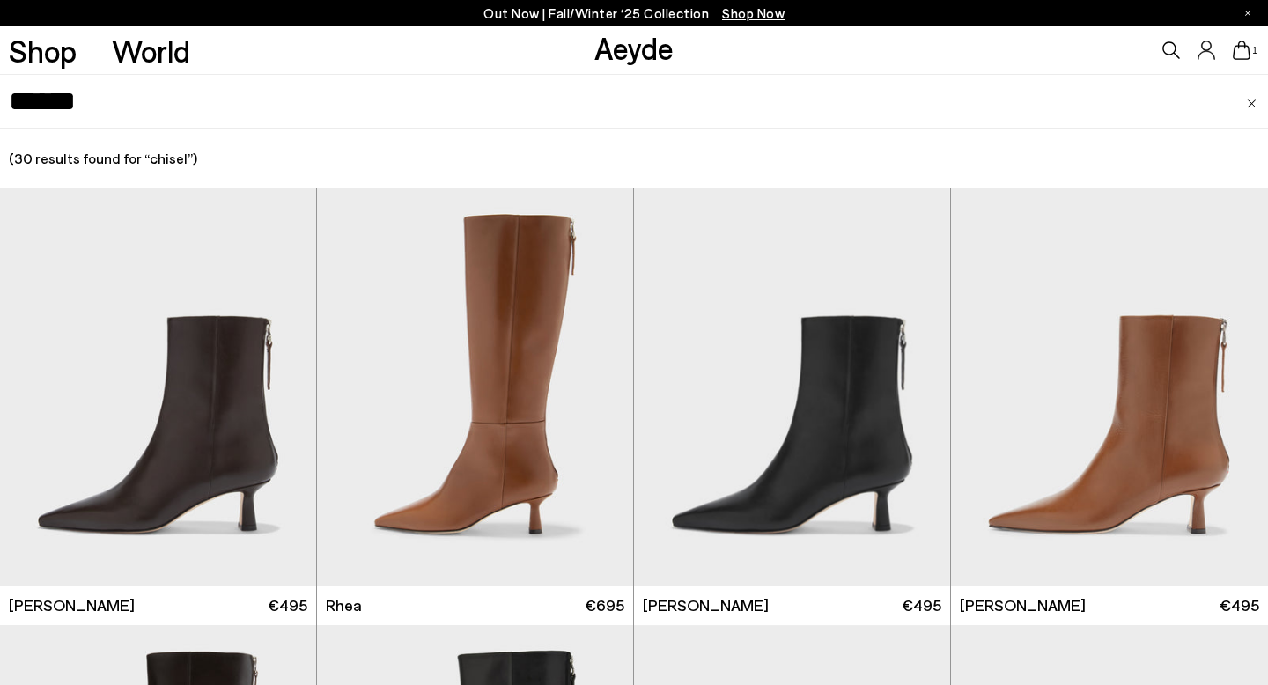
click at [683, 122] on input "******" at bounding box center [634, 101] width 1251 height 53
type input "****"
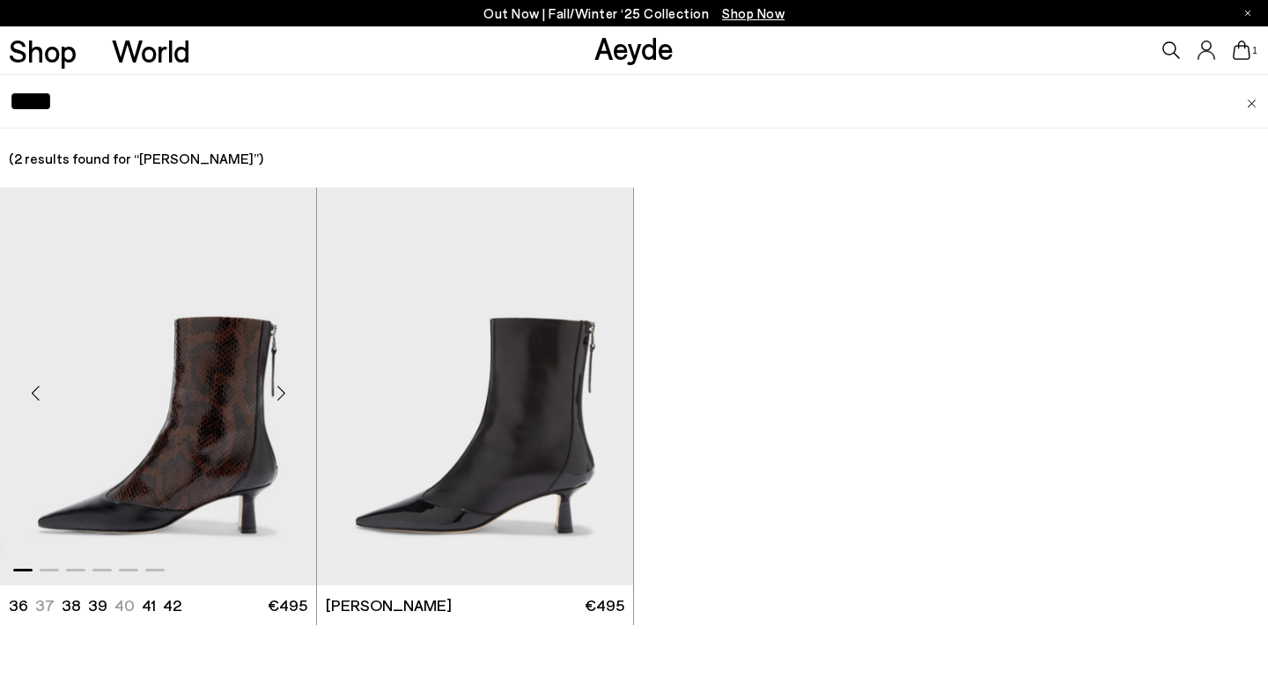
click at [265, 402] on div "Next slide" at bounding box center [281, 393] width 53 height 53
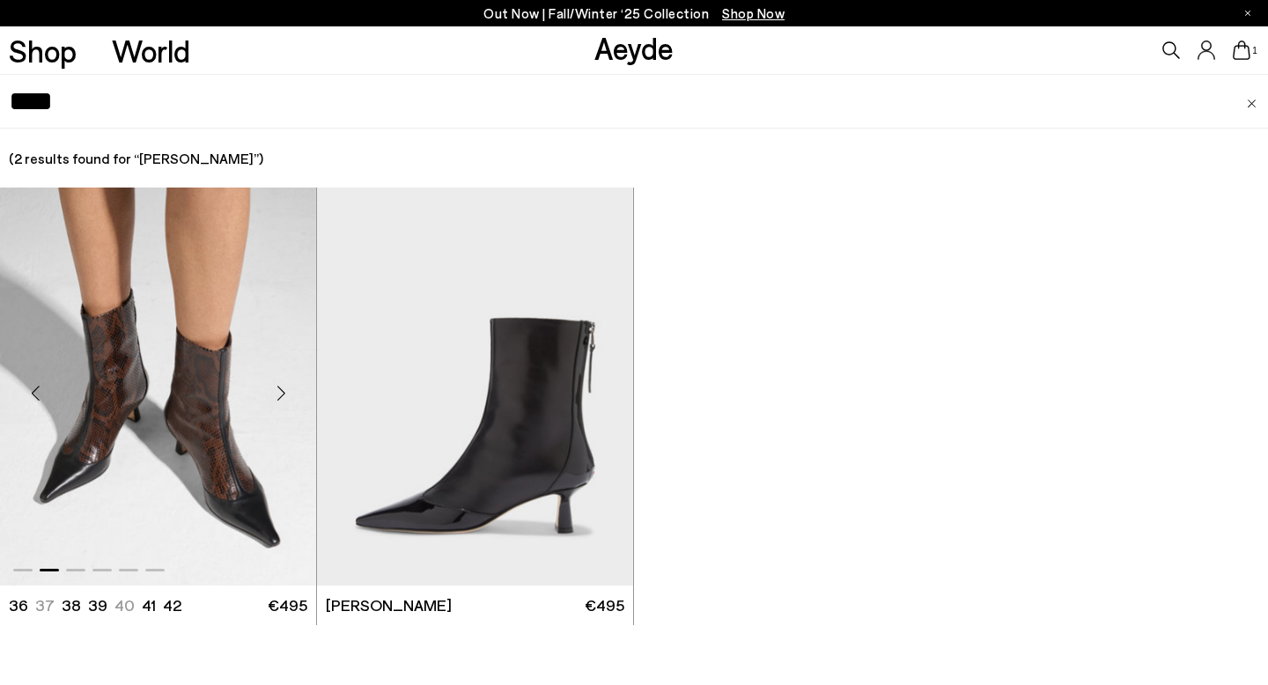
click at [270, 398] on div "Next slide" at bounding box center [281, 393] width 53 height 53
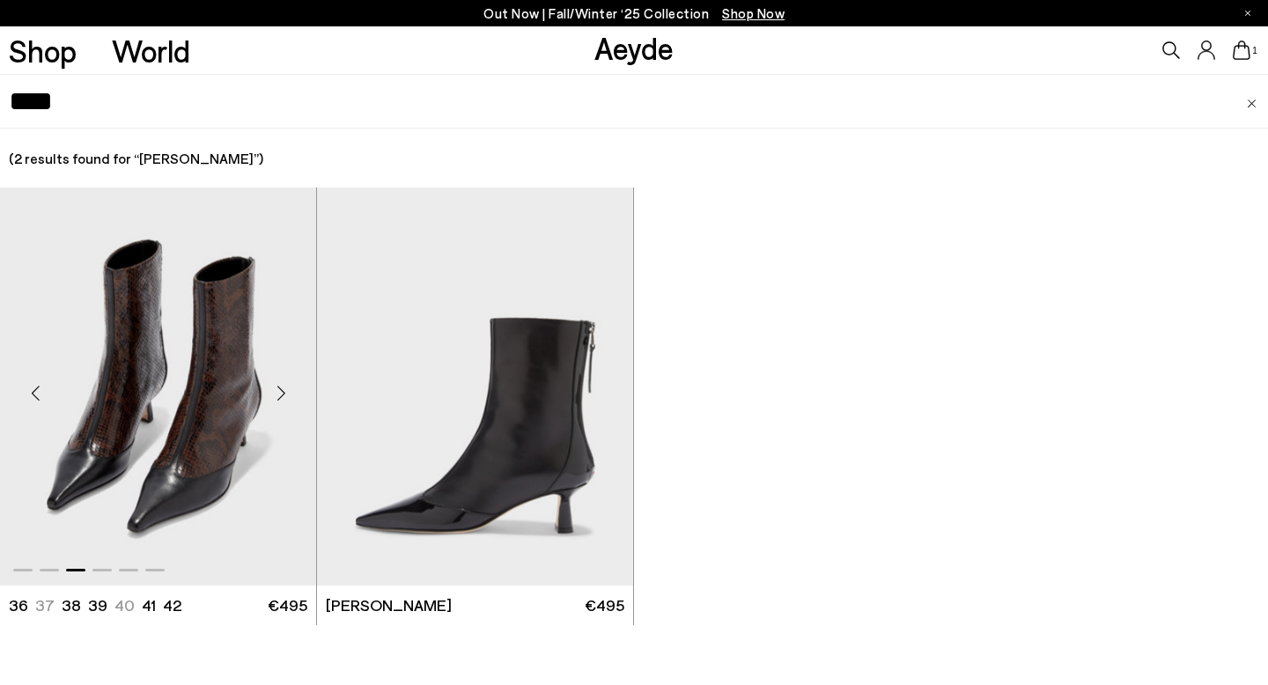
click at [162, 465] on img "3 / 6" at bounding box center [158, 386] width 316 height 397
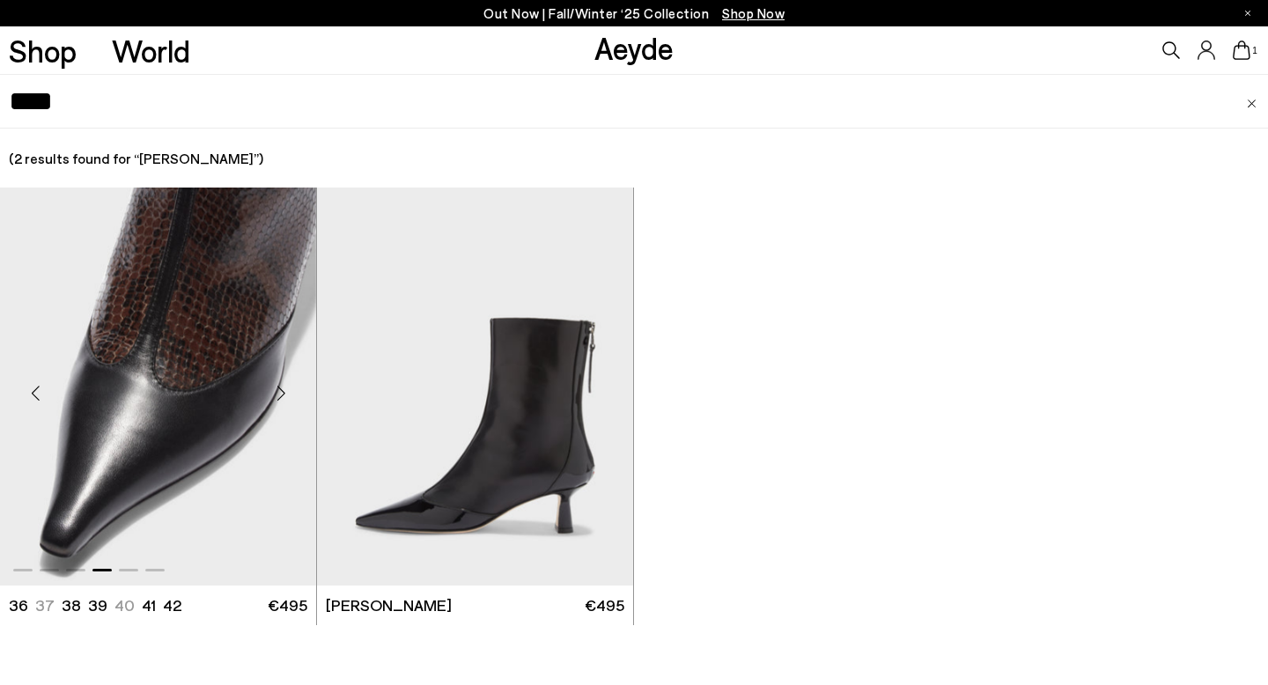
click at [194, 304] on img "4 / 6" at bounding box center [158, 386] width 316 height 397
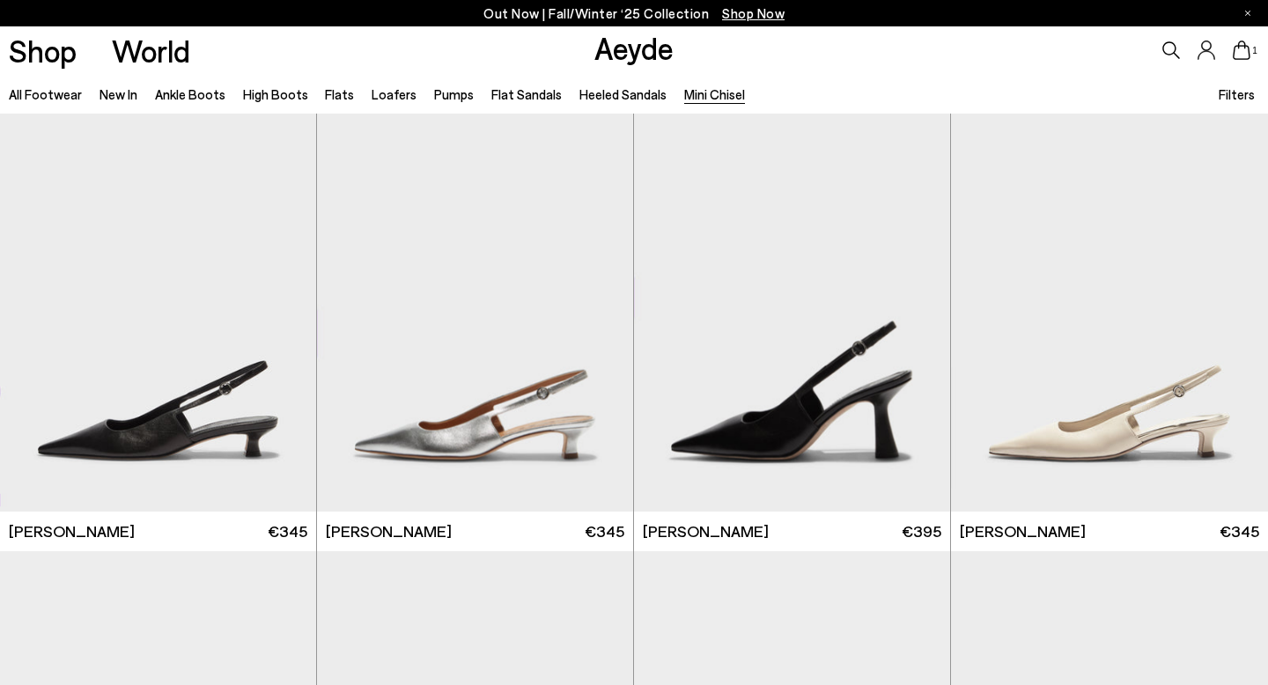
click at [903, 63] on div "1" at bounding box center [1057, 50] width 423 height 48
click at [955, 62] on div "1" at bounding box center [1057, 50] width 423 height 48
click at [904, 86] on div "All Footwear New In Ankle Boots High Boots Flats Loafers Pumps Flat Sandals Hee…" at bounding box center [634, 94] width 1268 height 40
click at [914, 324] on div "Next slide" at bounding box center [915, 319] width 53 height 53
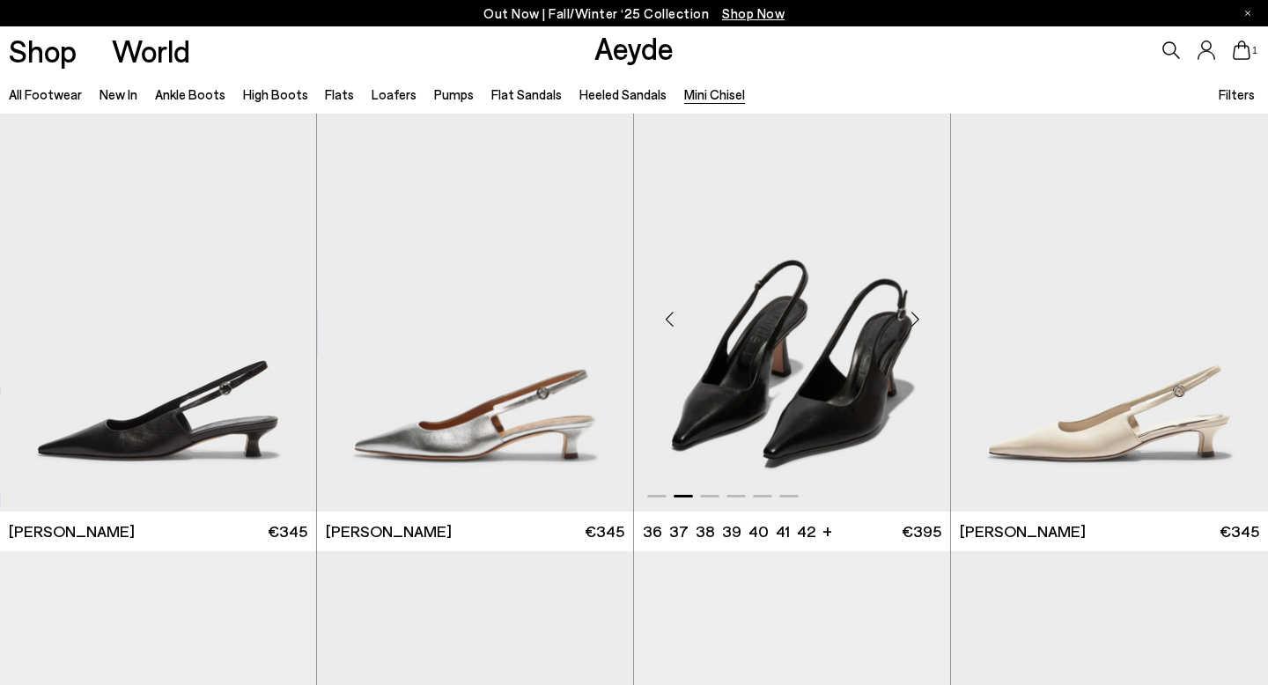
click at [914, 324] on div "Next slide" at bounding box center [915, 319] width 53 height 53
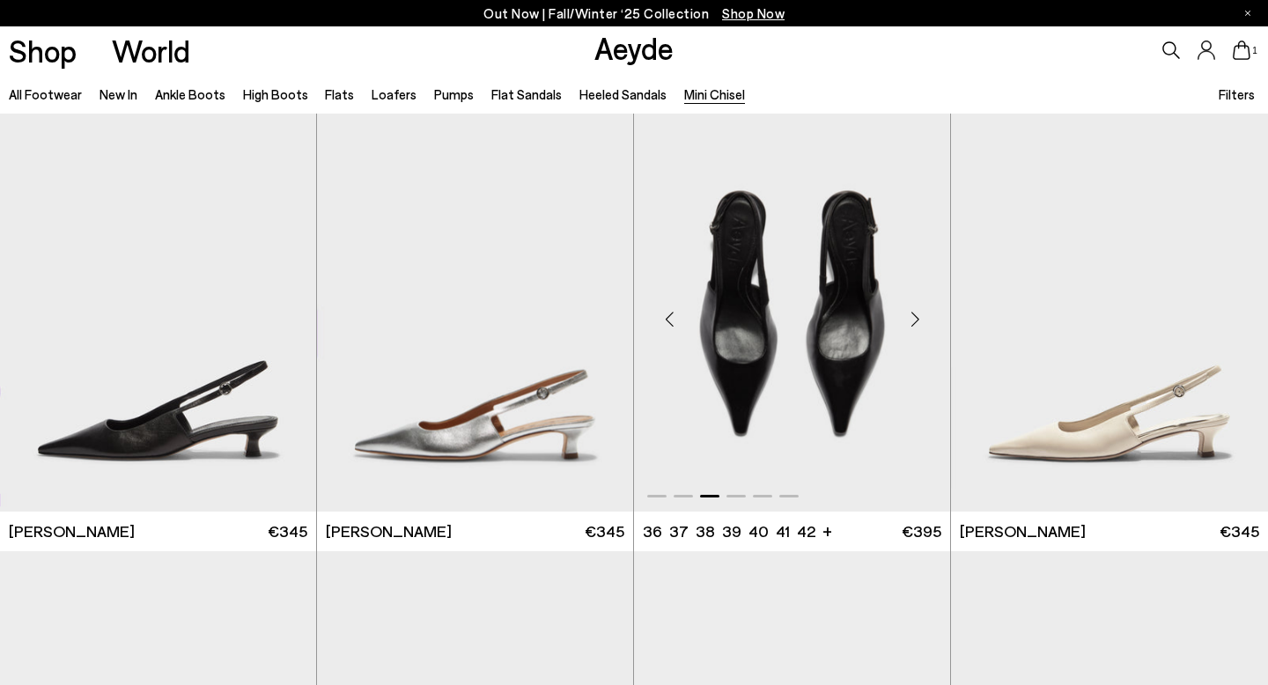
click at [914, 324] on div "Next slide" at bounding box center [915, 319] width 53 height 53
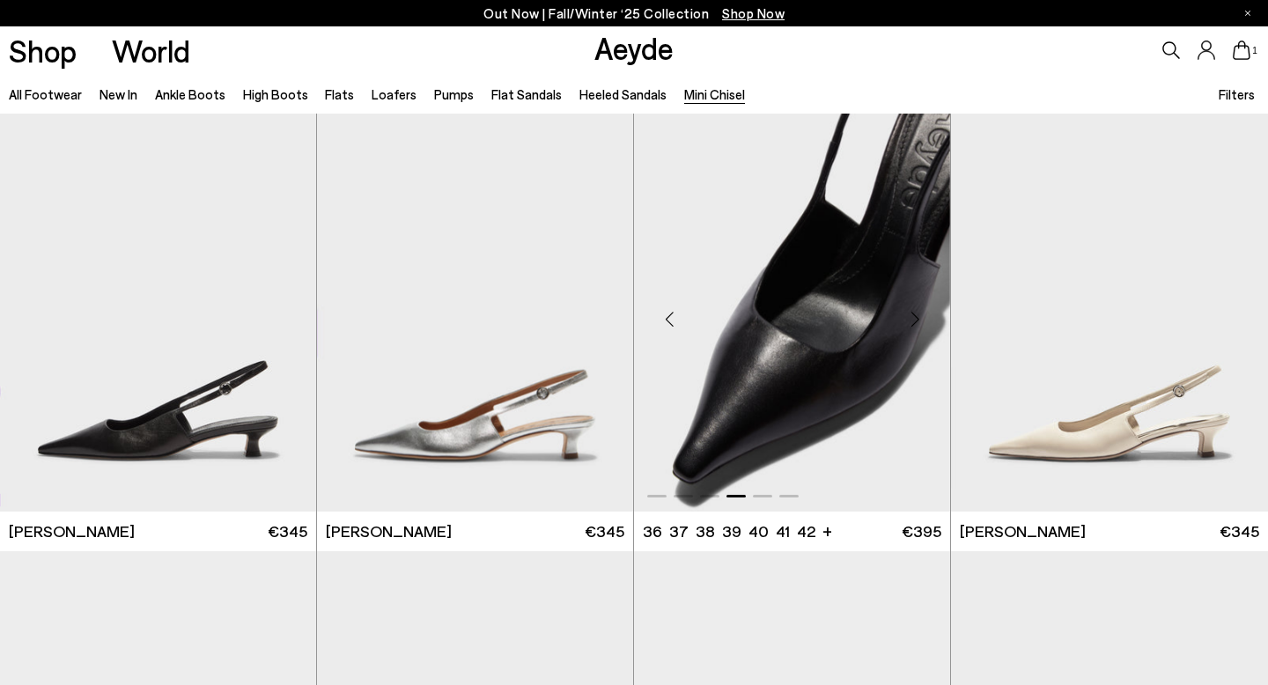
click at [914, 324] on div "Next slide" at bounding box center [915, 319] width 53 height 53
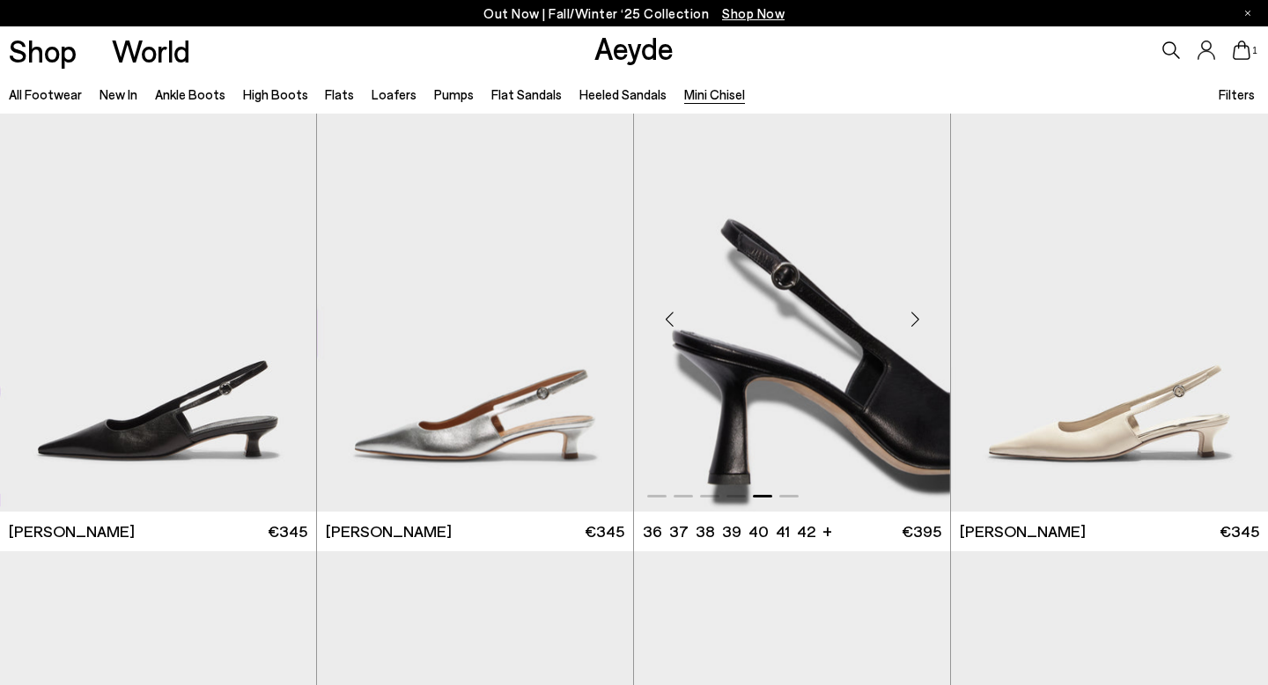
click at [914, 324] on div "Next slide" at bounding box center [915, 319] width 53 height 53
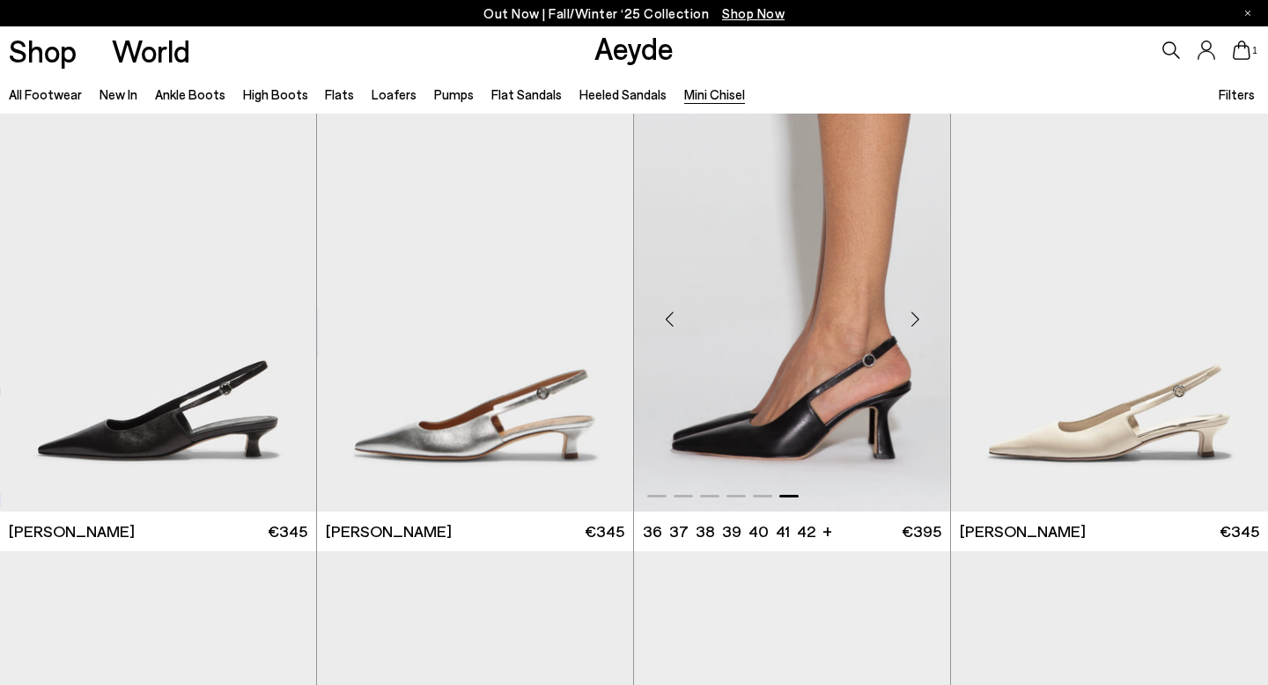
click at [914, 324] on div "Next slide" at bounding box center [915, 319] width 53 height 53
